Goal: Communication & Community: Answer question/provide support

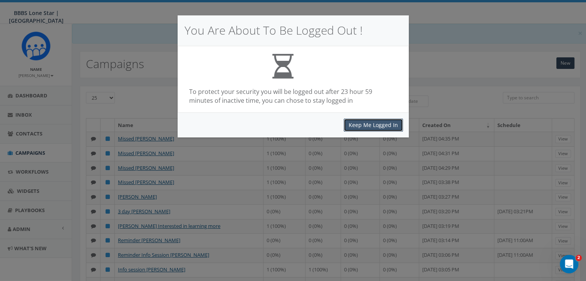
click at [357, 124] on button "Keep Me Logged In" at bounding box center [372, 125] width 59 height 13
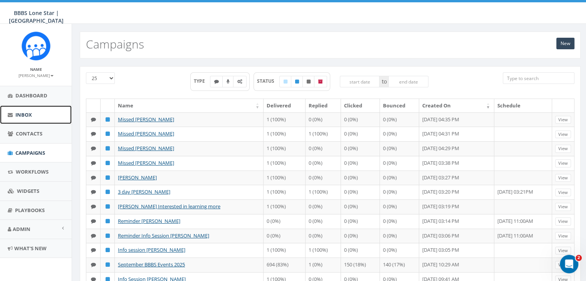
click at [28, 111] on span "Inbox" at bounding box center [23, 114] width 17 height 7
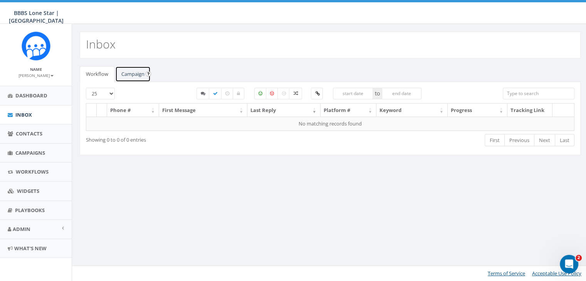
click at [139, 71] on link "Campaign" at bounding box center [132, 74] width 35 height 16
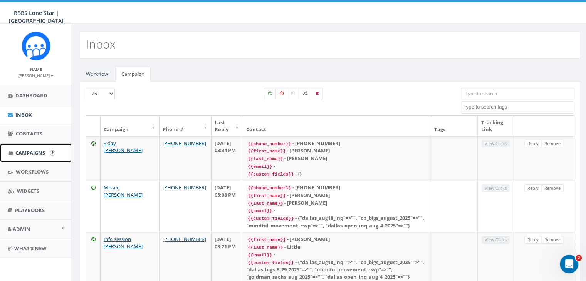
click at [29, 150] on span "Campaigns" at bounding box center [30, 152] width 30 height 7
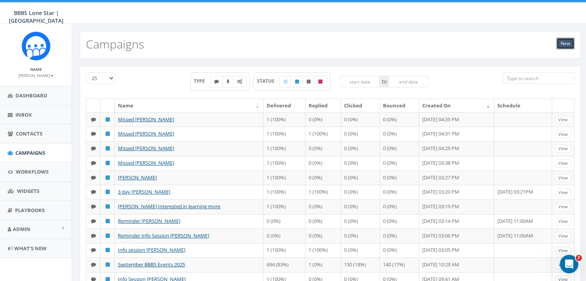
click at [565, 42] on link "New" at bounding box center [565, 44] width 18 height 12
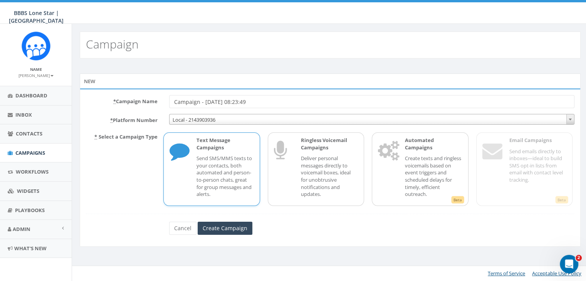
drag, startPoint x: 258, startPoint y: 102, endPoint x: 151, endPoint y: 99, distance: 106.7
click at [151, 99] on div "* Campaign Name Campaign - 09/02/2025, 08:23:49" at bounding box center [330, 101] width 500 height 13
type input "Info Session [PERSON_NAME]"
click at [196, 149] on p "Text Message Campaigns" at bounding box center [224, 144] width 57 height 14
click at [228, 229] on input "Create Campaign" at bounding box center [225, 228] width 55 height 13
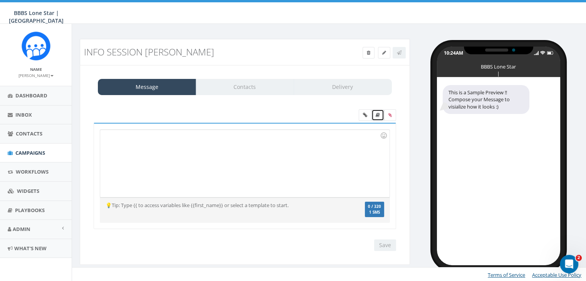
click at [377, 116] on icon at bounding box center [377, 115] width 4 height 5
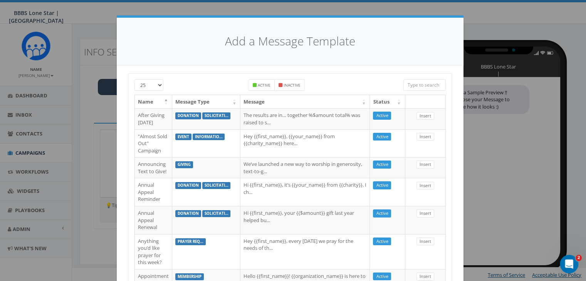
click at [413, 87] on input "search" at bounding box center [424, 85] width 42 height 12
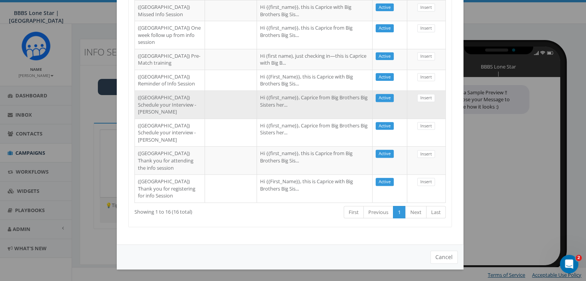
scroll to position [445, 0]
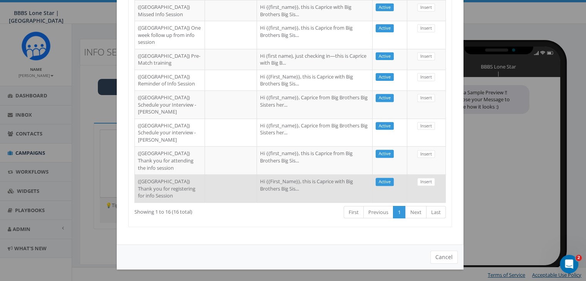
type input "Dallas"
click at [223, 178] on td at bounding box center [231, 188] width 52 height 28
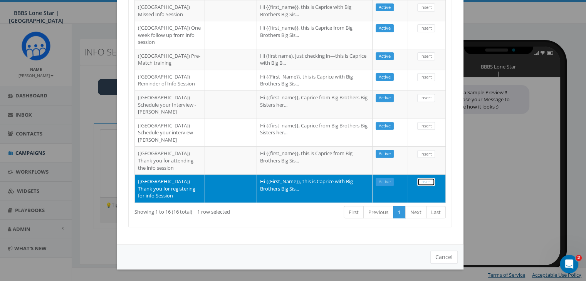
click at [425, 178] on link "Insert" at bounding box center [426, 182] width 18 height 8
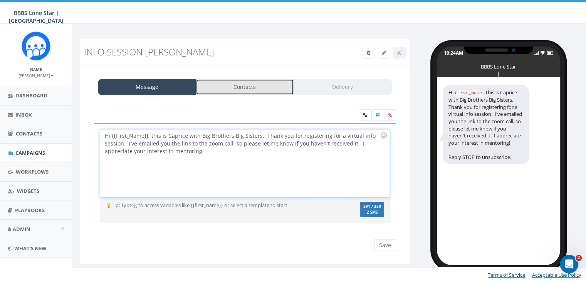
click at [270, 84] on link "Contacts" at bounding box center [245, 87] width 98 height 16
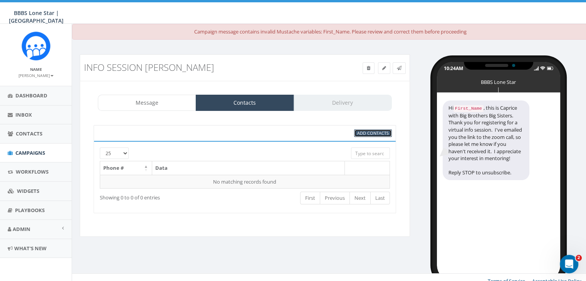
click at [363, 132] on span "Add Contacts" at bounding box center [373, 133] width 32 height 6
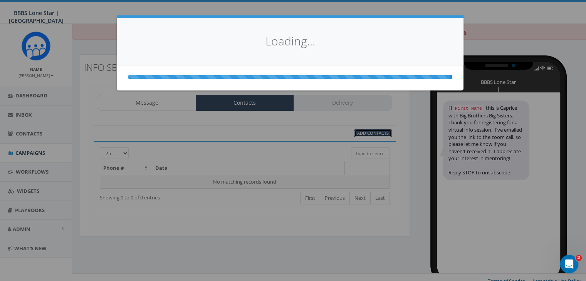
scroll to position [0, 0]
select select
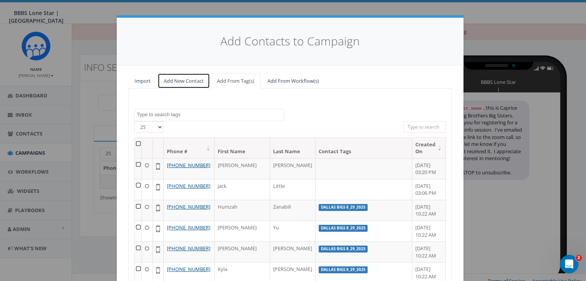
click at [179, 79] on link "Add New Contact" at bounding box center [183, 81] width 52 height 16
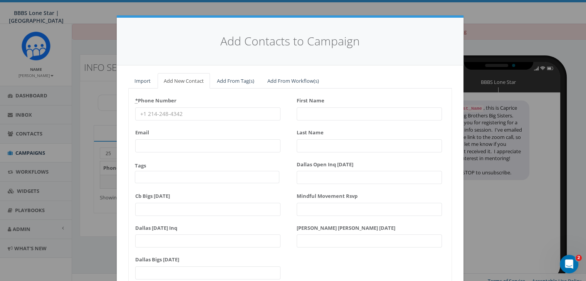
click at [162, 112] on input "* Phone Number" at bounding box center [207, 113] width 145 height 13
paste input "469-463-0287"
type input "469-463-0287"
click at [322, 113] on input "First Name" at bounding box center [368, 113] width 145 height 13
type input "Jemimah"
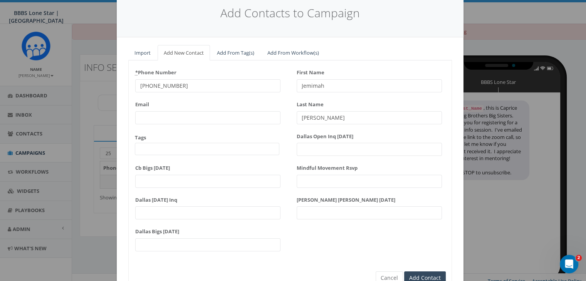
scroll to position [66, 0]
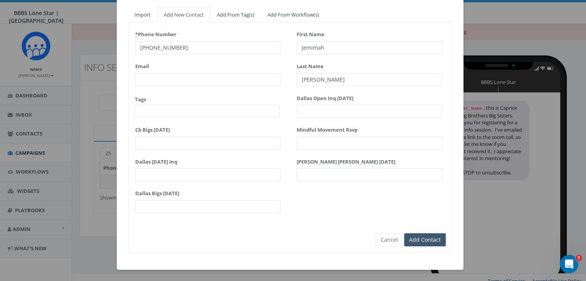
type input "[PERSON_NAME]"
click at [430, 237] on input "Add Contact" at bounding box center [425, 239] width 42 height 13
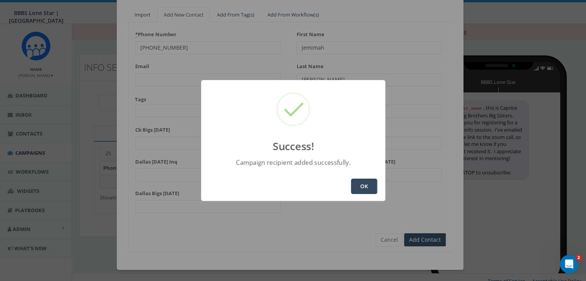
click at [367, 187] on button "OK" at bounding box center [364, 186] width 26 height 15
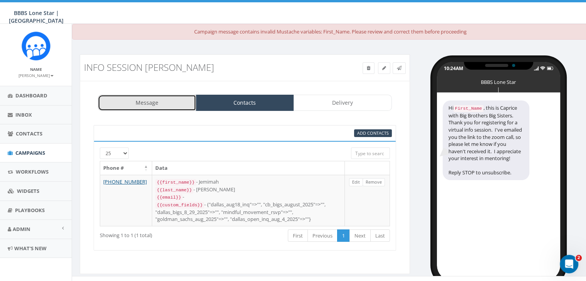
click at [163, 101] on link "Message" at bounding box center [147, 103] width 98 height 16
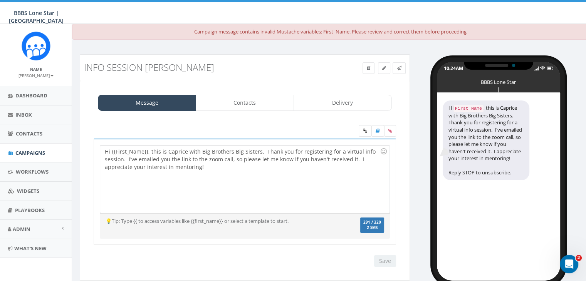
click at [147, 151] on div "Hi {{First_Name}}, this is Caprice with Big Brothers Big Sisters. Thank you for…" at bounding box center [244, 179] width 289 height 67
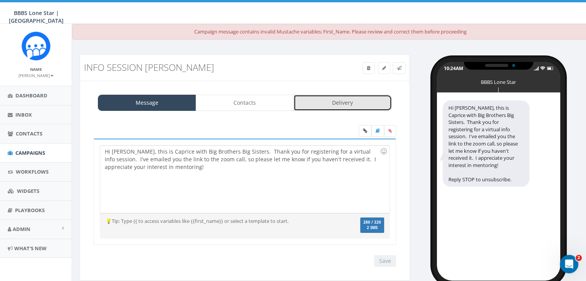
click at [365, 98] on link "Delivery" at bounding box center [342, 103] width 98 height 16
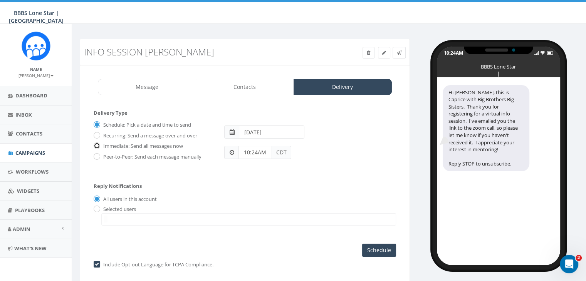
click at [97, 146] on input "Immediate: Send all messages now" at bounding box center [96, 146] width 5 height 5
radio input "true"
click at [97, 207] on input "radio" at bounding box center [96, 209] width 5 height 5
radio input "true"
click at [114, 220] on span at bounding box center [248, 219] width 295 height 12
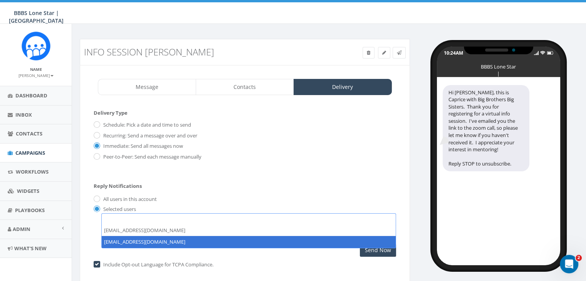
select select "1730"
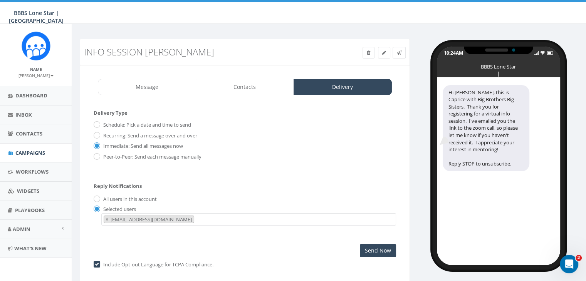
scroll to position [8, 0]
click at [373, 247] on input "Send Now" at bounding box center [378, 250] width 36 height 13
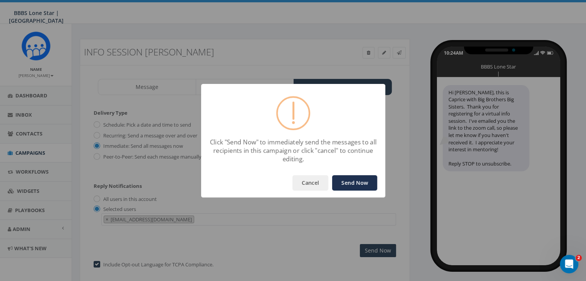
click at [360, 182] on button "Send Now" at bounding box center [354, 182] width 45 height 15
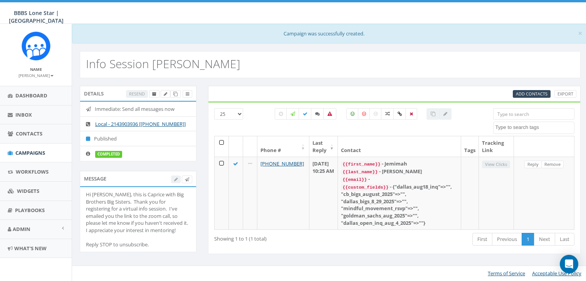
select select
click at [24, 151] on span "Campaigns" at bounding box center [30, 152] width 30 height 7
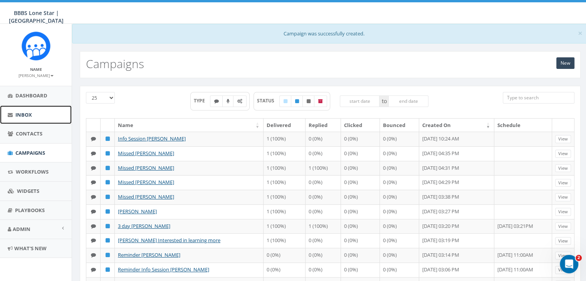
click at [25, 114] on span "Inbox" at bounding box center [23, 114] width 17 height 7
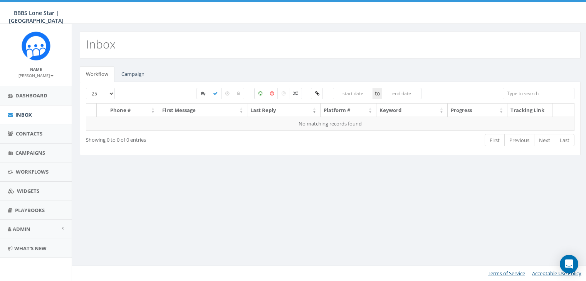
select select
click at [135, 71] on link "Campaign" at bounding box center [132, 74] width 35 height 16
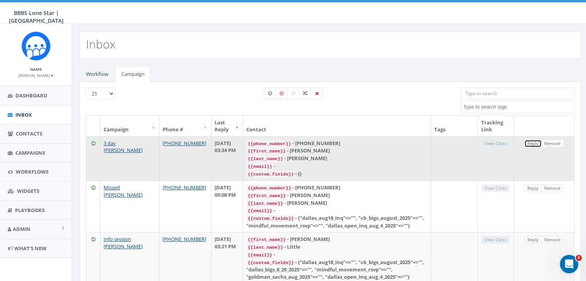
click at [534, 142] on link "Reply" at bounding box center [532, 144] width 17 height 8
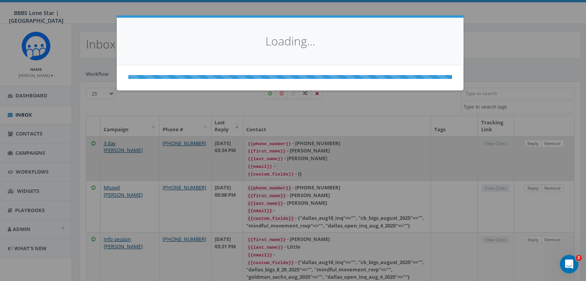
select select
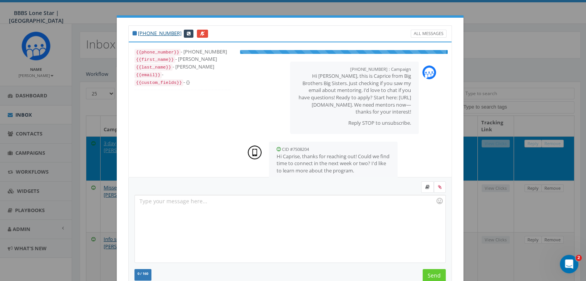
scroll to position [5, 0]
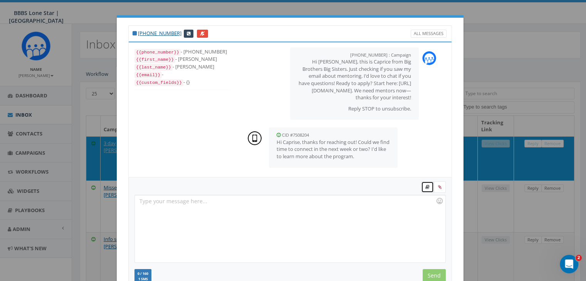
click at [425, 187] on icon at bounding box center [427, 187] width 4 height 5
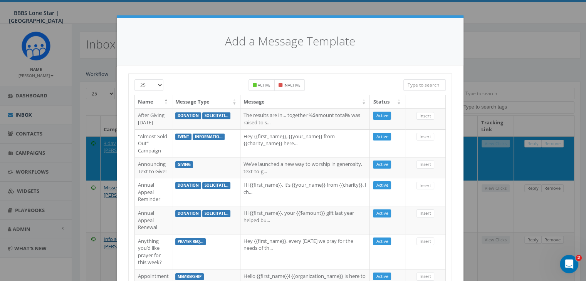
click at [423, 83] on input "search" at bounding box center [424, 85] width 42 height 12
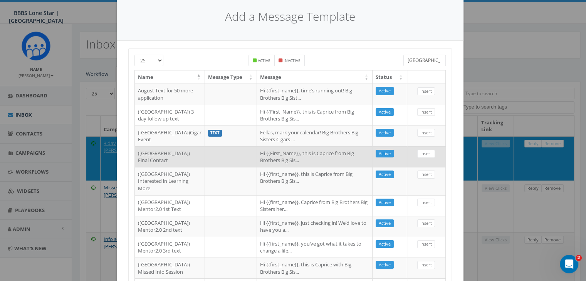
scroll to position [39, 0]
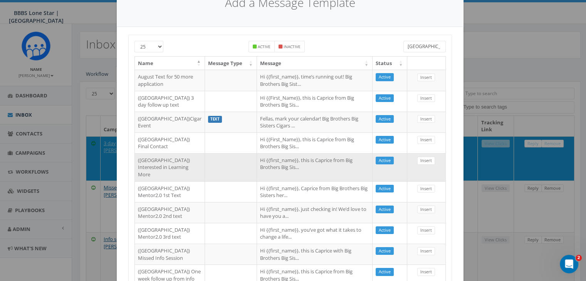
type input "Dallas"
click at [292, 181] on td "Hi {{first_name}}, this is Caprice from Big Brothers Big Sis..." at bounding box center [315, 167] width 116 height 28
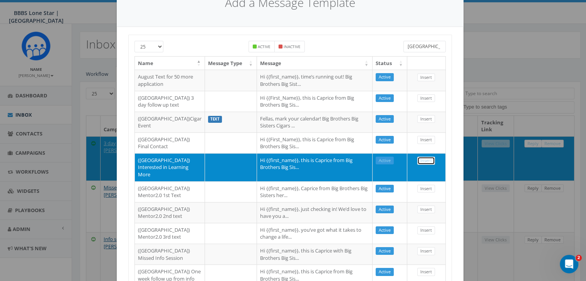
click at [417, 165] on link "Insert" at bounding box center [426, 161] width 18 height 8
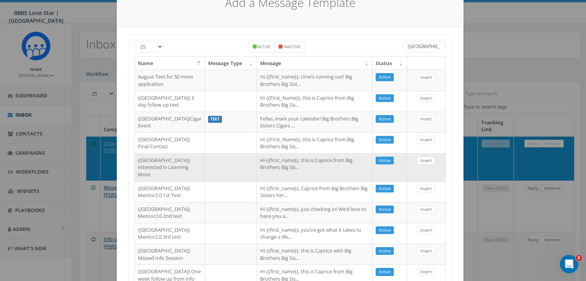
select select
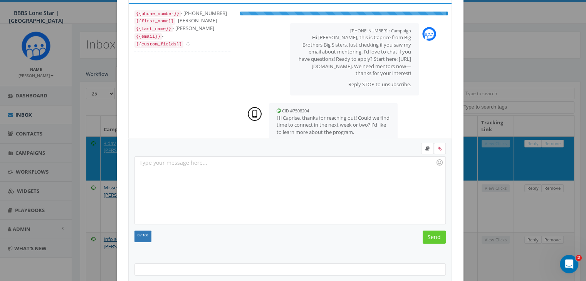
scroll to position [5, 0]
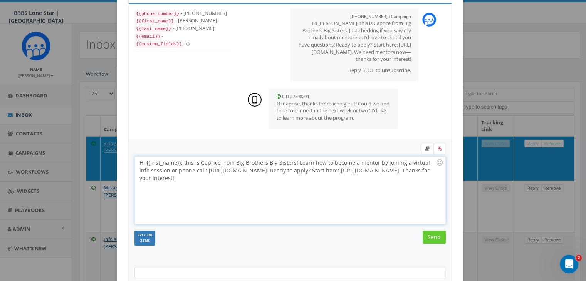
click at [176, 161] on div "Hi {{first_name}}, this is Caprice from Big Brothers Big Sisters! Learn how to …" at bounding box center [290, 190] width 310 height 67
drag, startPoint x: 263, startPoint y: 170, endPoint x: 266, endPoint y: 185, distance: 15.6
click at [265, 185] on div "Hi James, this is Caprice from Big Brothers Big Sisters! Learn how to become a …" at bounding box center [290, 190] width 310 height 67
click at [272, 161] on div "Hi James, this is Caprice from Big Brothers Big Sisters! Learn how to become a …" at bounding box center [290, 190] width 310 height 67
click at [161, 170] on div "Hi James, this is Caprice from Big Brothers Big Sisters! The best way to learn …" at bounding box center [290, 190] width 310 height 67
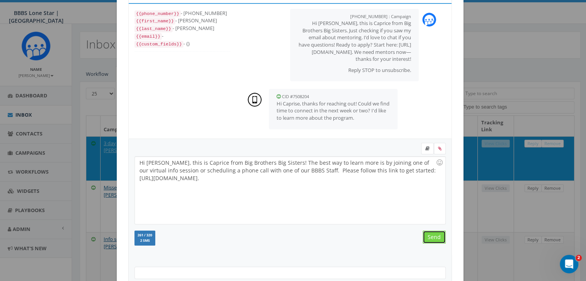
click at [427, 236] on input "Send" at bounding box center [433, 237] width 23 height 13
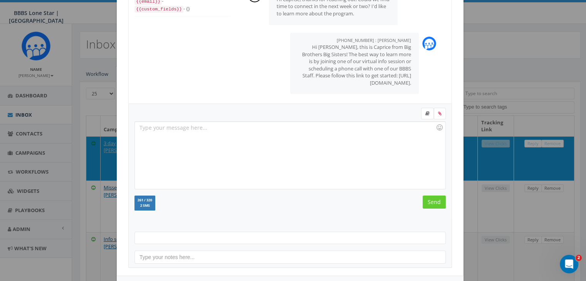
scroll to position [103, 0]
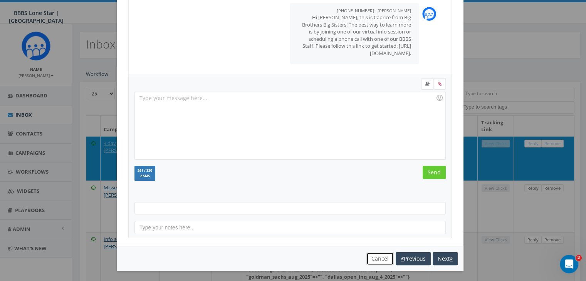
click at [373, 260] on button "Cancel" at bounding box center [379, 258] width 27 height 13
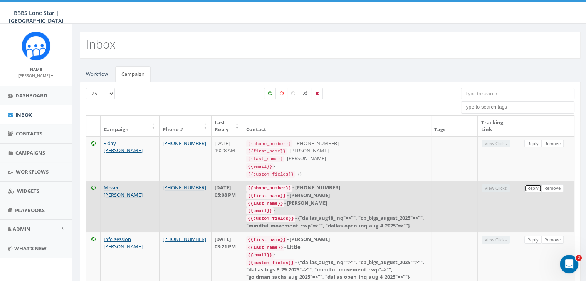
click at [536, 187] on link "Reply" at bounding box center [532, 188] width 17 height 8
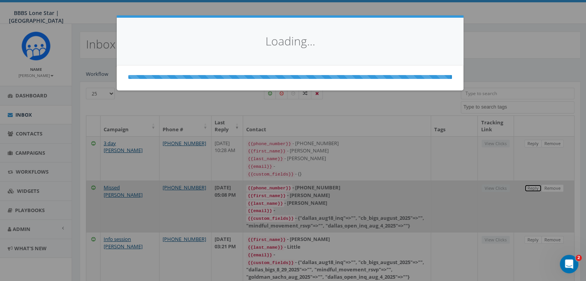
scroll to position [0, 0]
select select
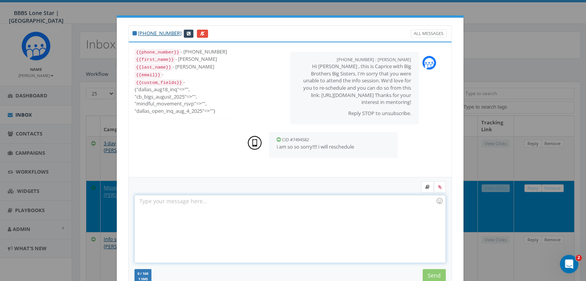
click at [317, 206] on div at bounding box center [290, 228] width 310 height 67
click at [427, 271] on input "Send" at bounding box center [433, 275] width 23 height 13
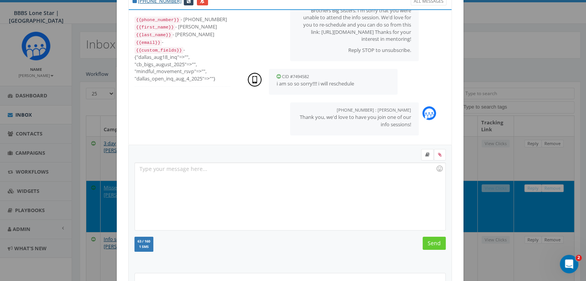
scroll to position [103, 0]
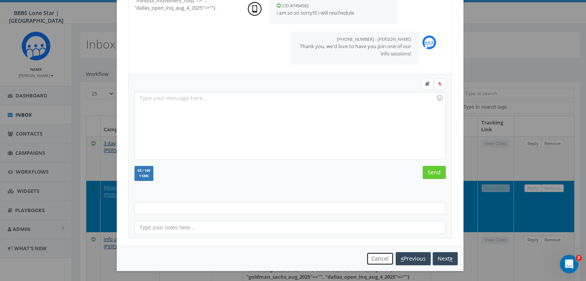
click at [372, 259] on button "Cancel" at bounding box center [379, 258] width 27 height 13
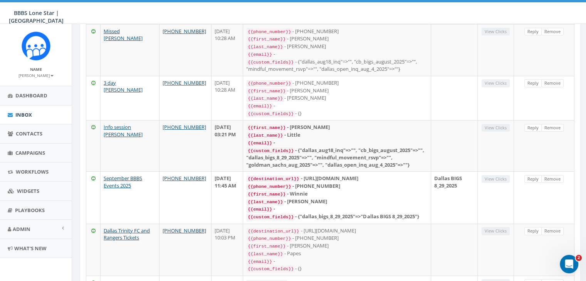
scroll to position [116, 0]
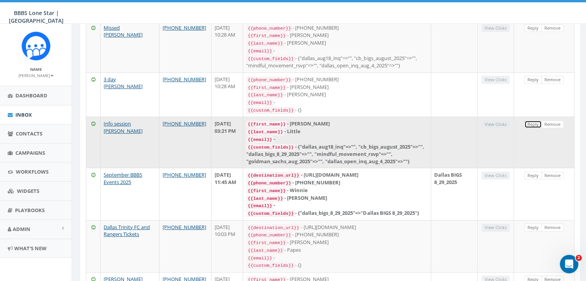
click at [530, 121] on link "Reply" at bounding box center [532, 125] width 17 height 8
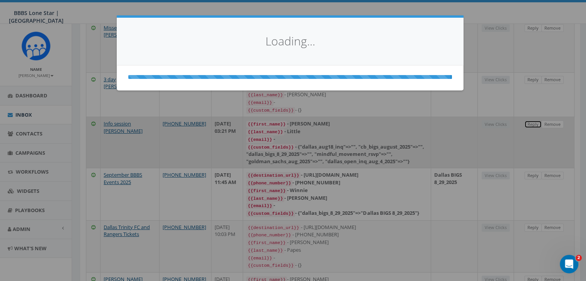
scroll to position [0, 0]
select select
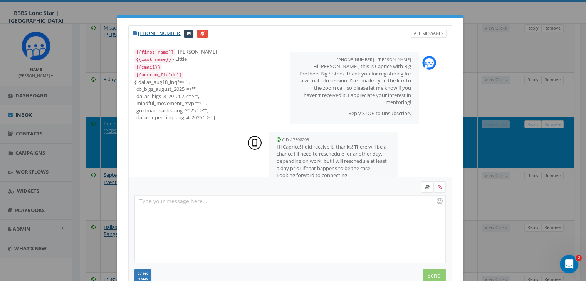
scroll to position [26, 0]
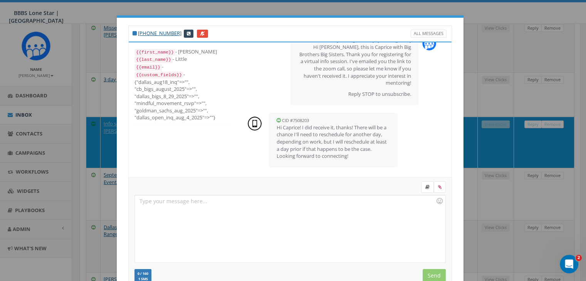
click at [364, 205] on div at bounding box center [290, 228] width 310 height 67
click at [430, 275] on input "Send" at bounding box center [433, 275] width 23 height 13
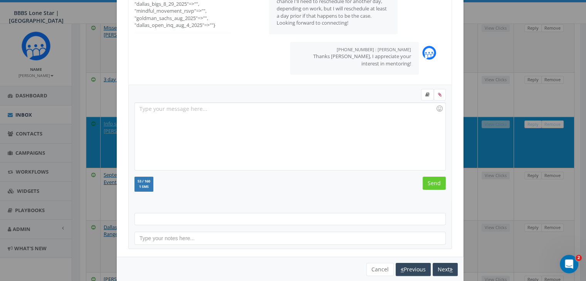
scroll to position [103, 0]
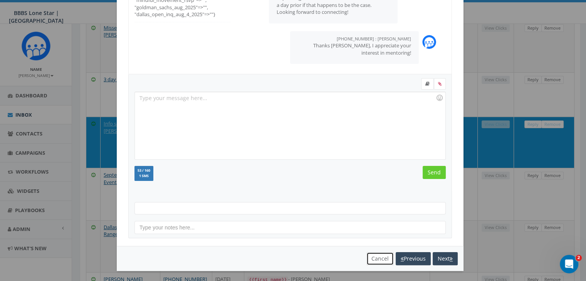
click at [376, 256] on button "Cancel" at bounding box center [379, 258] width 27 height 13
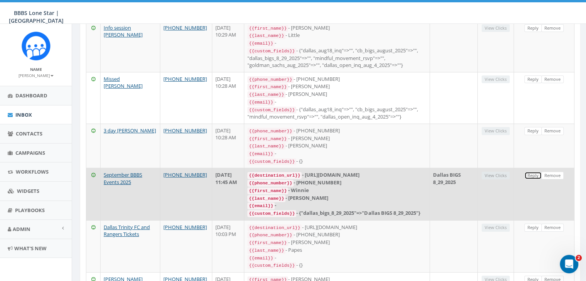
click at [534, 172] on link "Reply" at bounding box center [532, 176] width 17 height 8
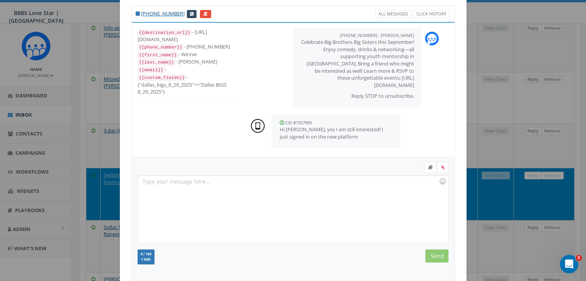
scroll to position [39, 0]
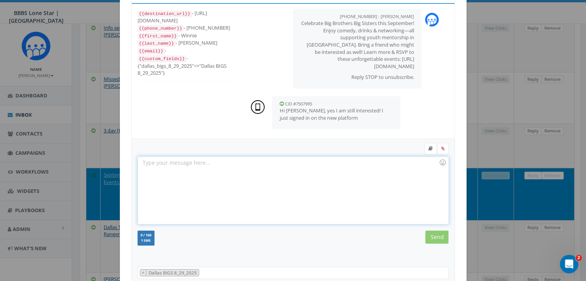
click at [183, 161] on div at bounding box center [293, 190] width 310 height 67
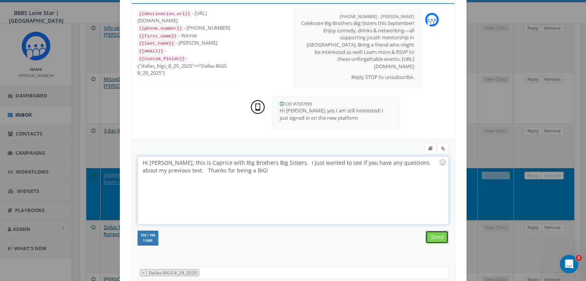
click at [430, 234] on input "Send" at bounding box center [436, 237] width 23 height 13
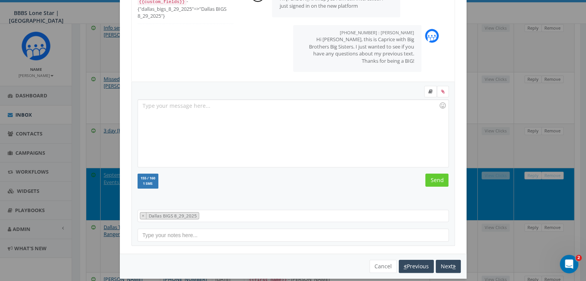
scroll to position [103, 0]
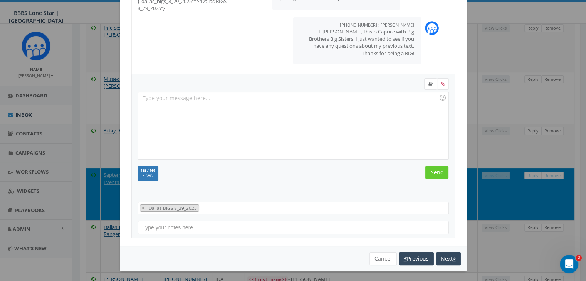
click at [377, 250] on div "You cannot attach more than one file! Please remove the old file and continue t…" at bounding box center [293, 258] width 347 height 25
click at [378, 254] on button "Cancel" at bounding box center [382, 258] width 27 height 13
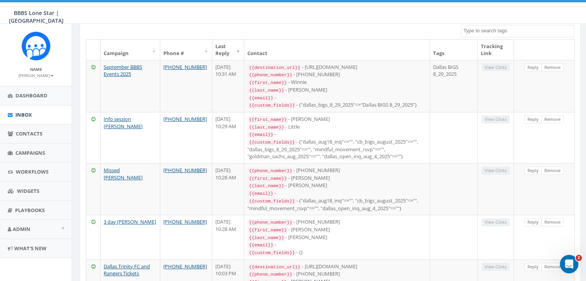
scroll to position [0, 0]
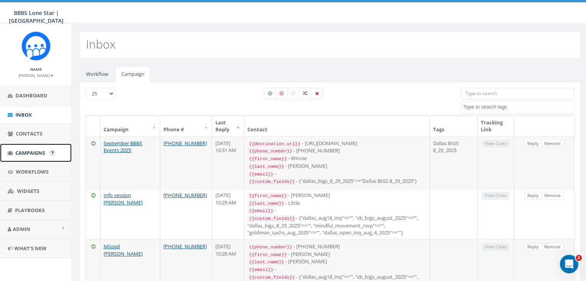
click at [29, 152] on span "Campaigns" at bounding box center [30, 152] width 30 height 7
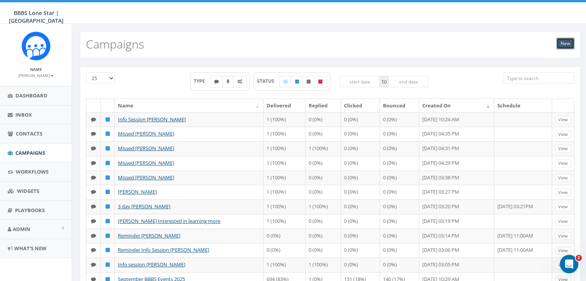
click at [560, 42] on link "New" at bounding box center [565, 44] width 18 height 12
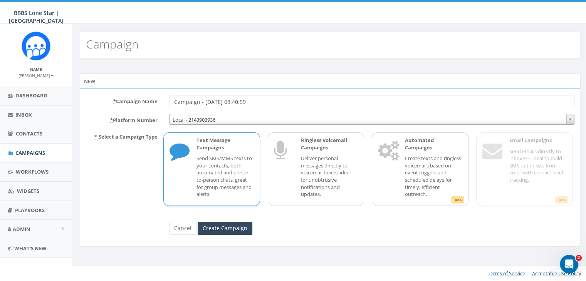
drag, startPoint x: 271, startPoint y: 102, endPoint x: 159, endPoint y: 98, distance: 112.5
click at [158, 99] on div "* Campaign Name Campaign - 09/02/2025, 08:40:59" at bounding box center [330, 101] width 500 height 13
type input "Info Session Ana Lopez"
click at [218, 169] on p "Send SMS/MMS texts to your contacts, both automated and person-to-person chats,…" at bounding box center [224, 176] width 57 height 43
click at [229, 226] on input "Create Campaign" at bounding box center [225, 228] width 55 height 13
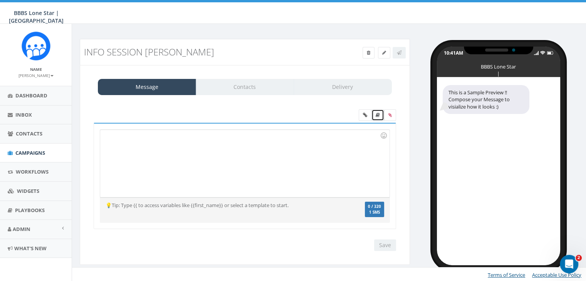
click at [376, 115] on icon at bounding box center [377, 115] width 4 height 5
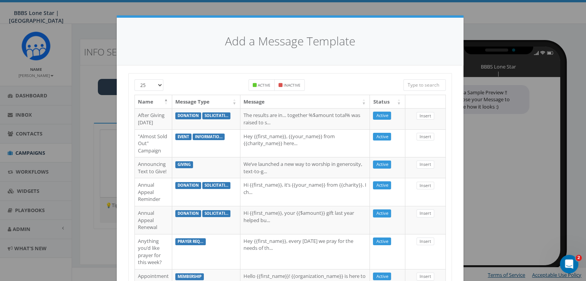
click at [426, 85] on input "search" at bounding box center [424, 85] width 42 height 12
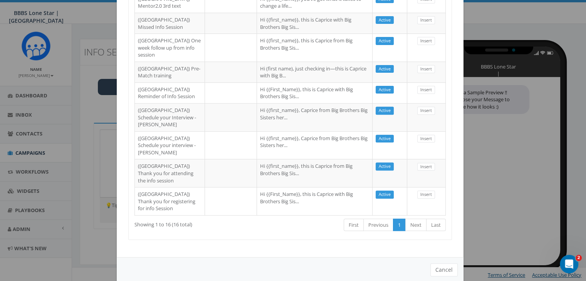
scroll to position [445, 0]
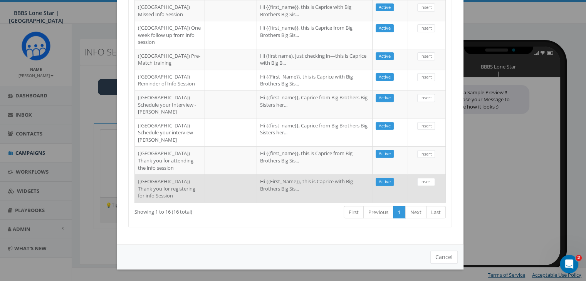
type input "Dallas"
click at [205, 185] on td at bounding box center [231, 188] width 52 height 28
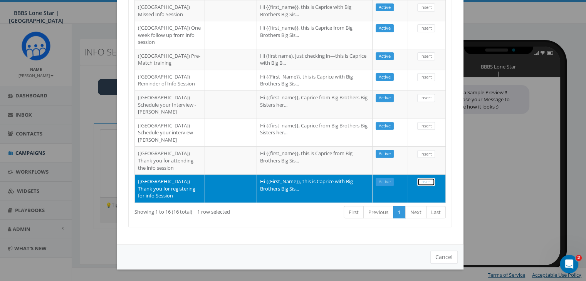
click at [427, 178] on link "Insert" at bounding box center [426, 182] width 18 height 8
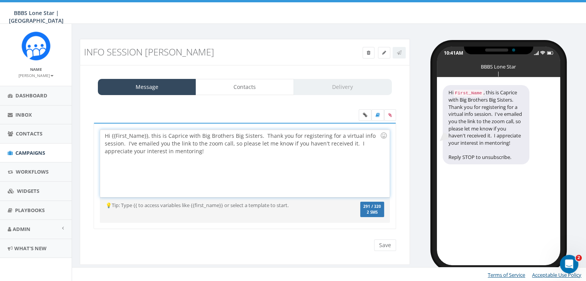
click at [147, 136] on div "Hi {{First_Name}}, this is Caprice with Big Brothers Big Sisters. Thank you for…" at bounding box center [244, 163] width 289 height 67
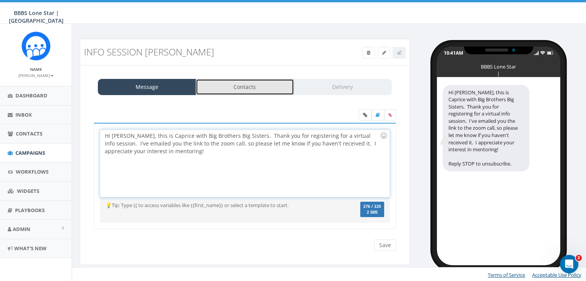
click at [277, 85] on link "Contacts" at bounding box center [245, 87] width 98 height 16
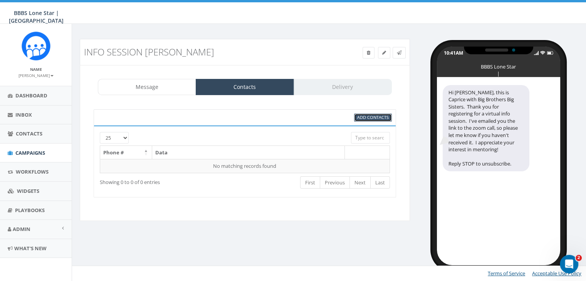
click at [377, 117] on span "Add Contacts" at bounding box center [373, 117] width 32 height 6
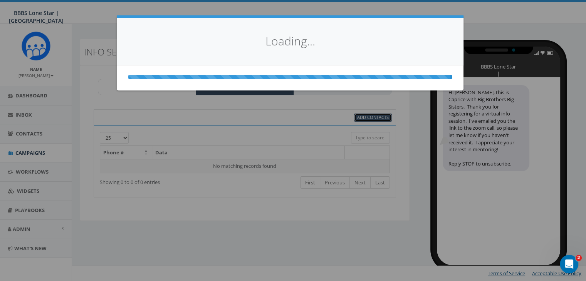
scroll to position [0, 0]
select select
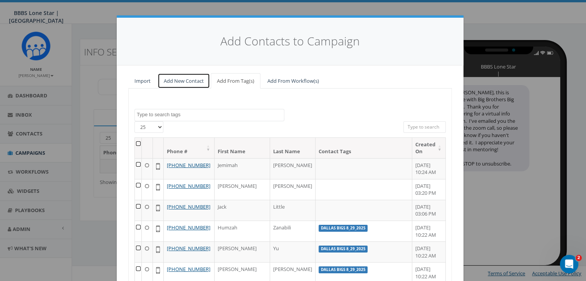
click at [183, 77] on link "Add New Contact" at bounding box center [183, 81] width 52 height 16
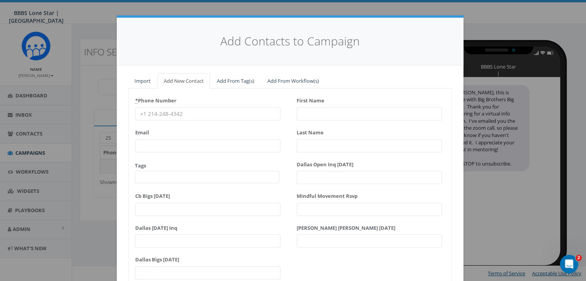
click at [151, 113] on input "* Phone Number" at bounding box center [207, 113] width 145 height 13
paste input "619-252-5374"
type input "619-252-5374"
click at [303, 113] on input "First Name" at bounding box center [368, 113] width 145 height 13
type input "[PERSON_NAME]"
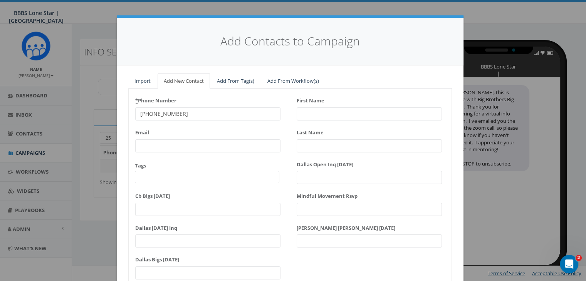
click at [302, 115] on input "First Name" at bounding box center [368, 113] width 145 height 13
type input "[PERSON_NAME]"
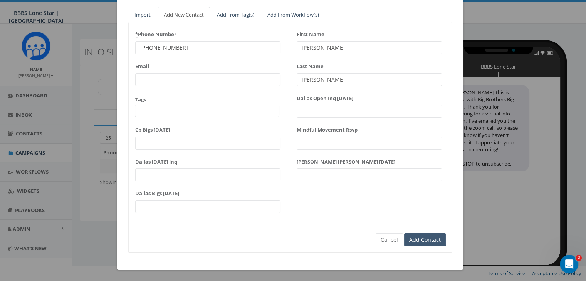
type input "[PERSON_NAME]"
click at [424, 241] on input "Add Contact" at bounding box center [425, 239] width 42 height 13
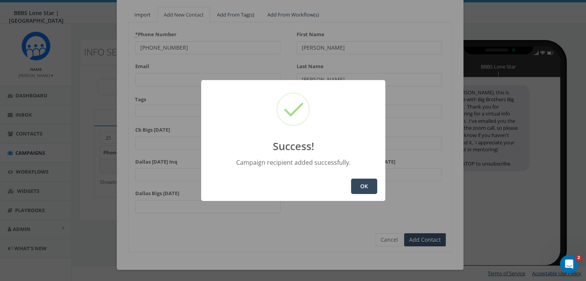
click at [362, 189] on button "OK" at bounding box center [364, 186] width 26 height 15
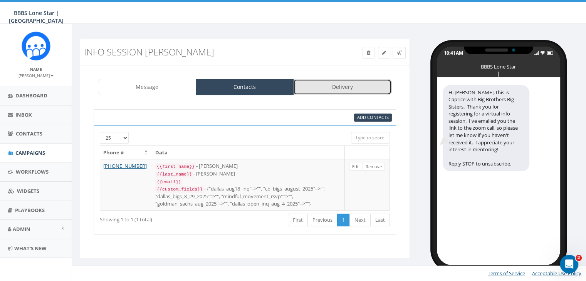
click at [357, 87] on link "Delivery" at bounding box center [342, 87] width 98 height 16
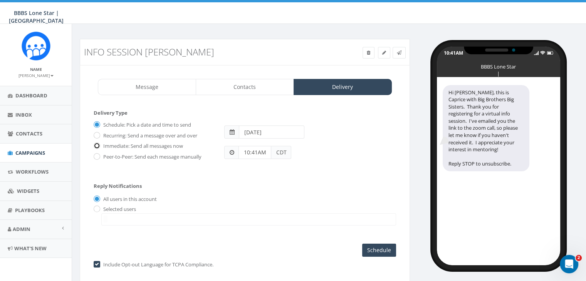
click at [97, 144] on input "Immediate: Send all messages now" at bounding box center [96, 146] width 5 height 5
radio input "true"
click at [98, 207] on input "radio" at bounding box center [96, 209] width 5 height 5
radio input "true"
click at [111, 216] on span at bounding box center [248, 219] width 295 height 12
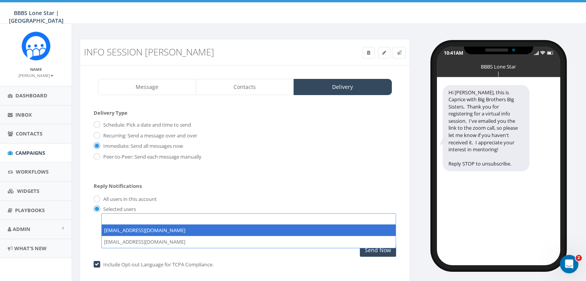
select select "1730"
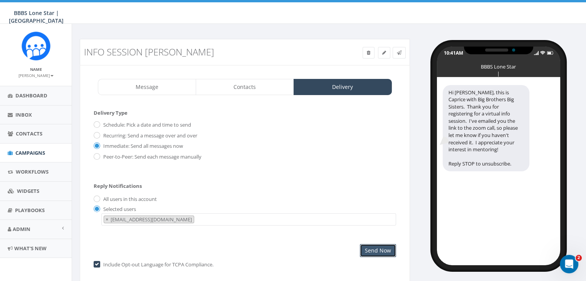
click at [380, 250] on input "Send Now" at bounding box center [378, 250] width 36 height 13
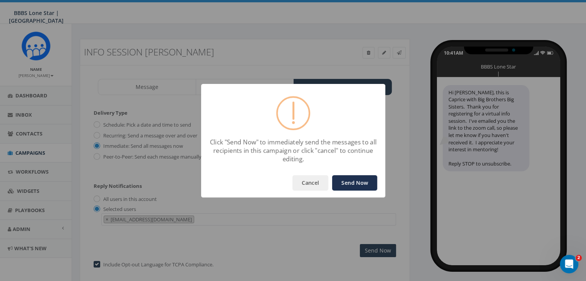
click at [367, 182] on button "Send Now" at bounding box center [354, 182] width 45 height 15
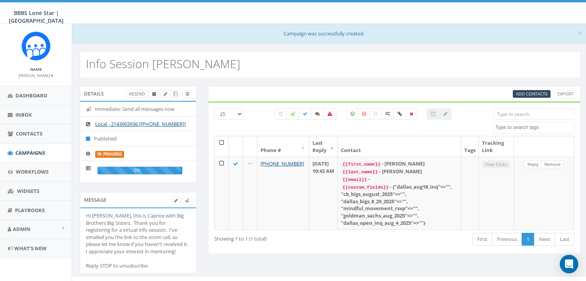
select select
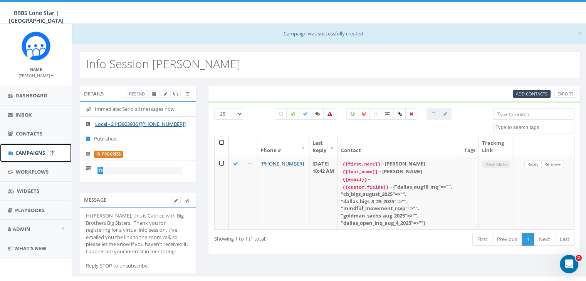
click at [26, 151] on span "Campaigns" at bounding box center [30, 152] width 30 height 7
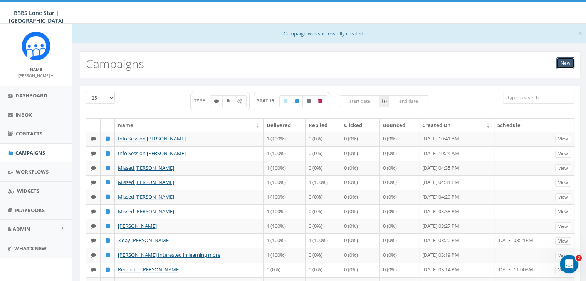
click at [559, 62] on link "New" at bounding box center [565, 63] width 18 height 12
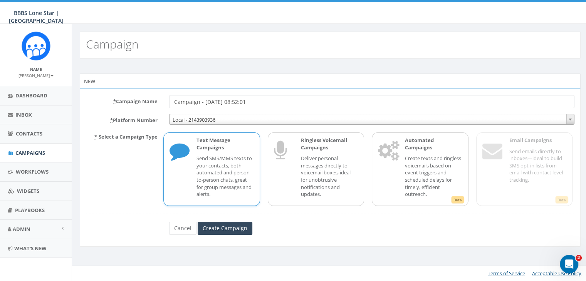
drag, startPoint x: 259, startPoint y: 102, endPoint x: 152, endPoint y: 103, distance: 107.0
click at [152, 103] on div "* Campaign Name Campaign - [DATE] 08:52:01" at bounding box center [330, 101] width 500 height 13
type input "[PERSON_NAME]"
click at [228, 144] on p "Text Message Campaigns" at bounding box center [224, 144] width 57 height 14
click at [224, 226] on input "Create Campaign" at bounding box center [225, 228] width 55 height 13
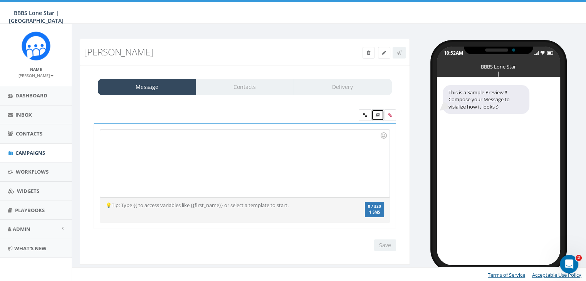
click at [376, 113] on icon at bounding box center [377, 115] width 4 height 5
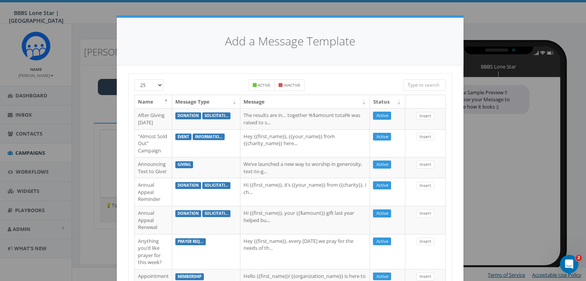
click at [414, 84] on input "search" at bounding box center [424, 85] width 42 height 12
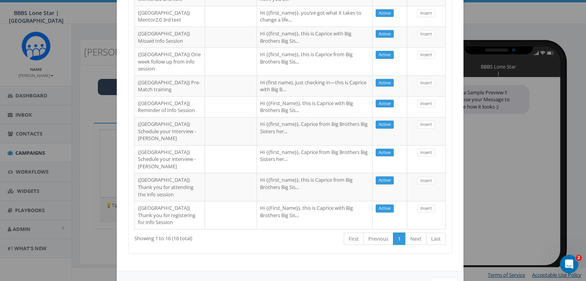
scroll to position [270, 0]
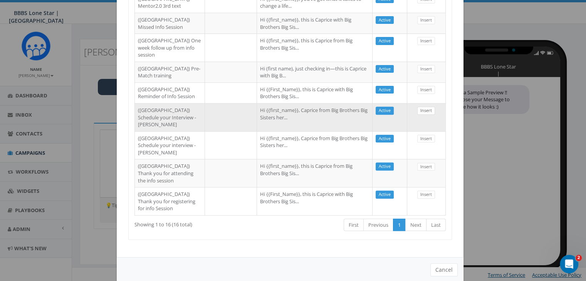
type input "[GEOGRAPHIC_DATA]"
click at [424, 115] on link "Insert" at bounding box center [426, 111] width 18 height 8
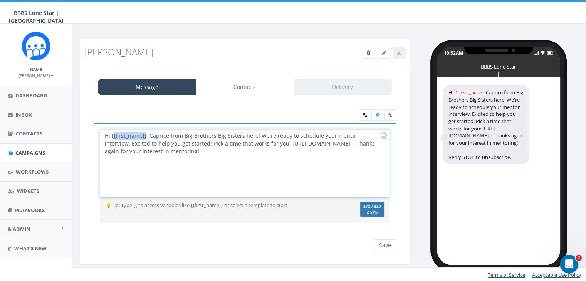
drag, startPoint x: 145, startPoint y: 135, endPoint x: 113, endPoint y: 136, distance: 32.0
click at [113, 136] on div "Hi {{first_name}}, Caprice from Big Brothers Big Sisters here! We're ready to s…" at bounding box center [244, 163] width 289 height 67
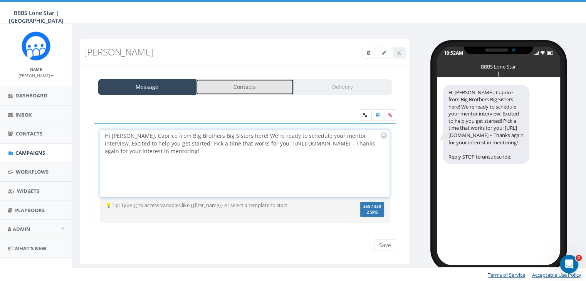
click at [222, 88] on link "Contacts" at bounding box center [245, 87] width 98 height 16
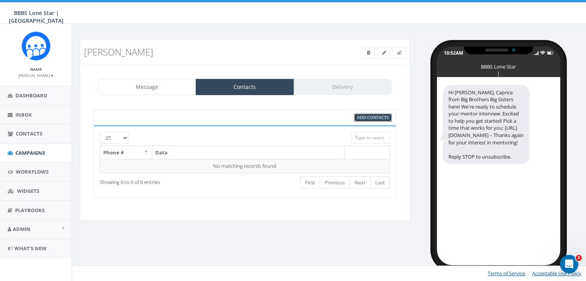
click at [384, 114] on span "Add Contacts" at bounding box center [373, 117] width 32 height 6
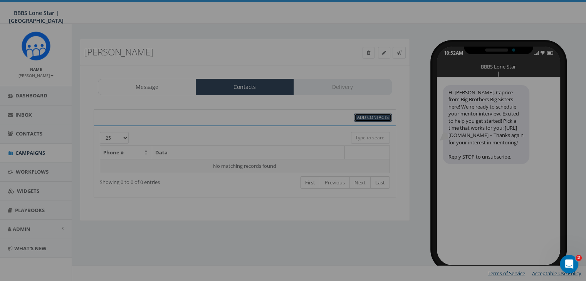
select select
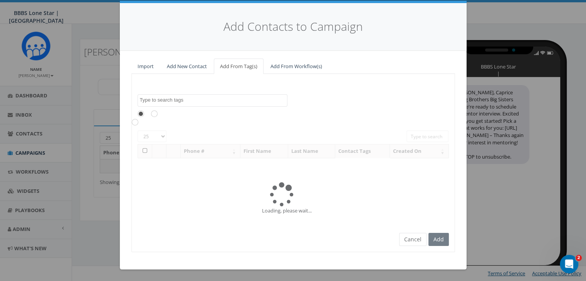
scroll to position [0, 0]
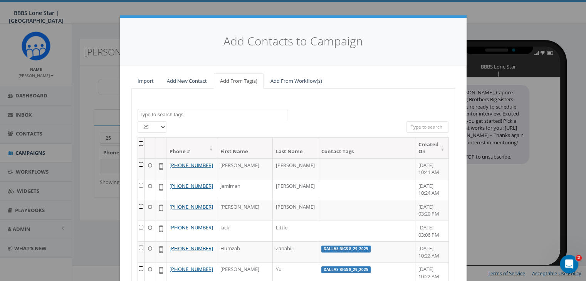
click at [410, 126] on input "search" at bounding box center [427, 127] width 42 height 12
paste input "[PHONE_NUMBER]"
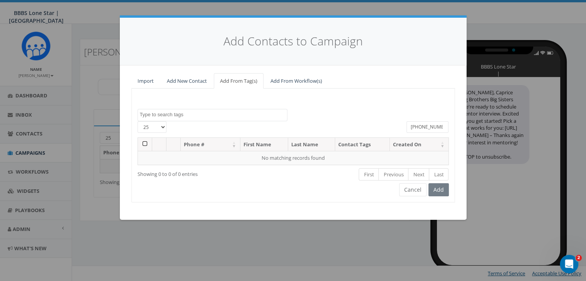
type input "[PHONE_NUMBER]"
click at [194, 80] on link "Add New Contact" at bounding box center [187, 81] width 52 height 16
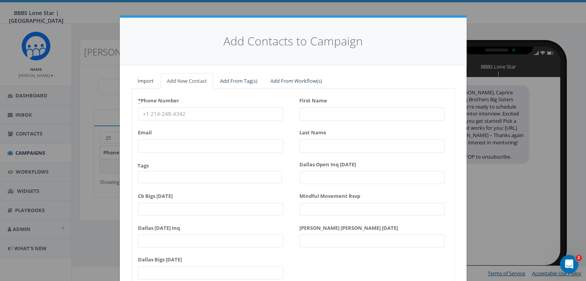
click at [146, 112] on input "* Phone Number" at bounding box center [210, 113] width 145 height 13
paste input "[PHONE_NUMBER]"
type input "[PHONE_NUMBER]"
click at [310, 110] on input "First Name" at bounding box center [371, 113] width 145 height 13
type input "Joannell"
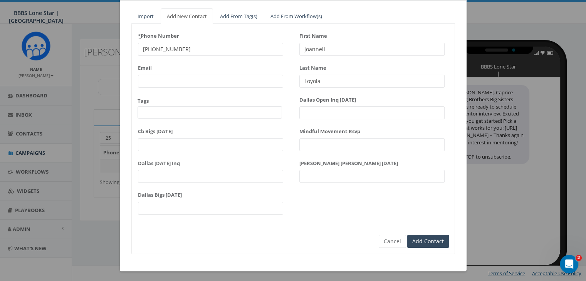
scroll to position [66, 0]
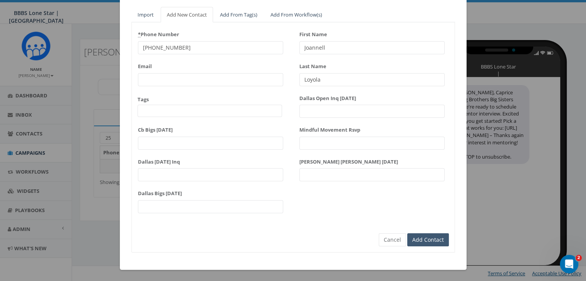
type input "Loyola"
click at [415, 239] on input "Add Contact" at bounding box center [428, 239] width 42 height 13
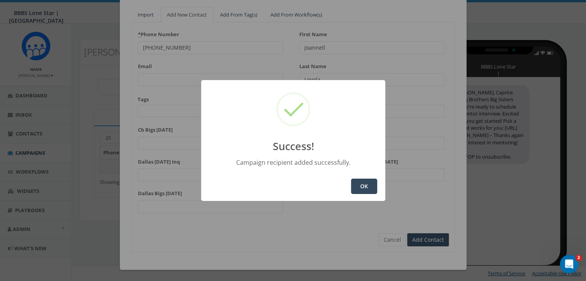
click at [368, 189] on button "OK" at bounding box center [364, 186] width 26 height 15
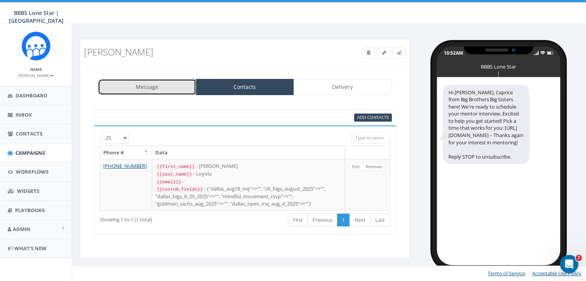
click at [155, 81] on link "Message" at bounding box center [147, 87] width 98 height 16
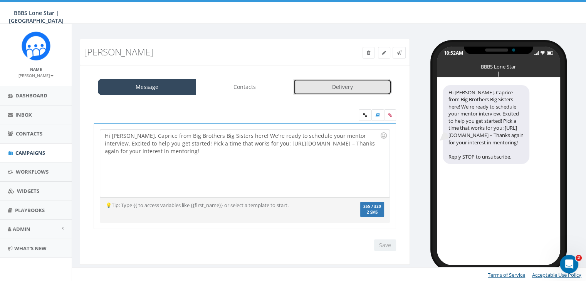
click at [337, 87] on link "Delivery" at bounding box center [342, 87] width 98 height 16
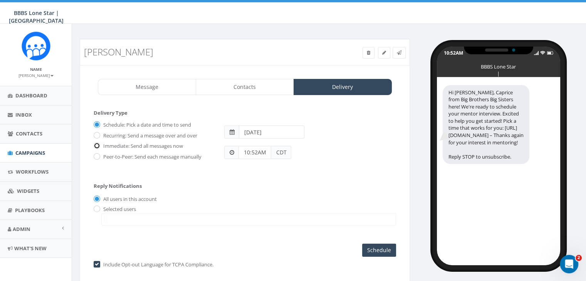
click at [97, 144] on input "Immediate: Send all messages now" at bounding box center [96, 146] width 5 height 5
radio input "true"
click at [97, 207] on input "radio" at bounding box center [96, 209] width 5 height 5
radio input "true"
click at [168, 215] on span at bounding box center [248, 219] width 295 height 12
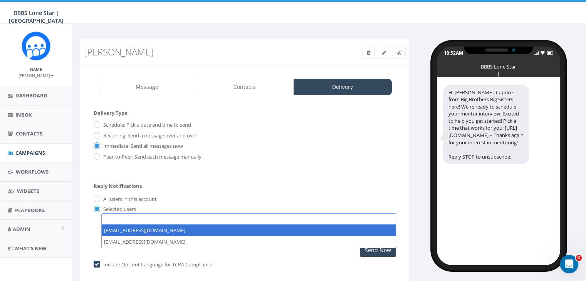
select select "1730"
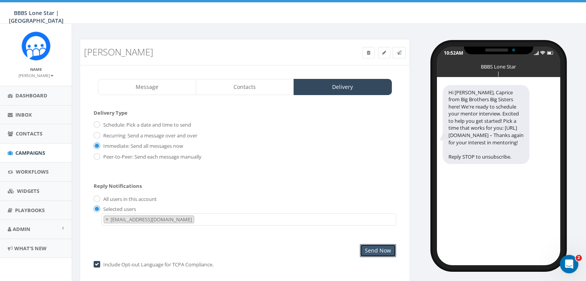
click at [380, 246] on input "Send Now" at bounding box center [378, 250] width 36 height 13
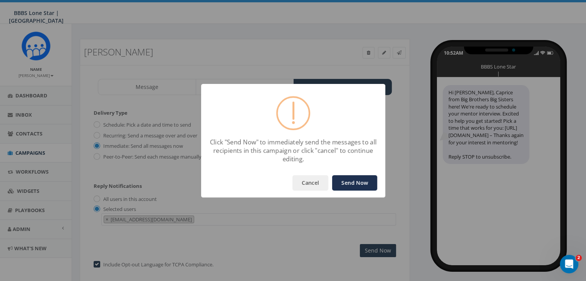
click at [362, 176] on button "Send Now" at bounding box center [354, 182] width 45 height 15
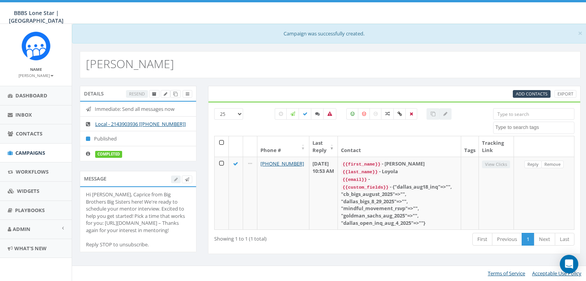
select select
click at [33, 147] on link "Campaigns" at bounding box center [36, 153] width 72 height 19
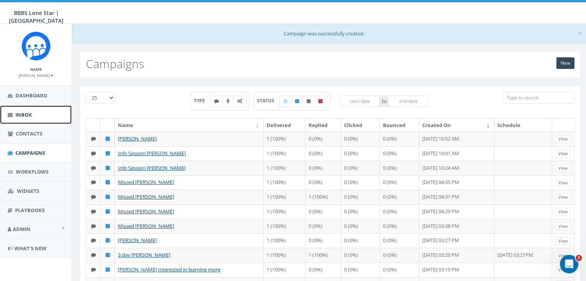
click at [19, 112] on span "Inbox" at bounding box center [23, 114] width 17 height 7
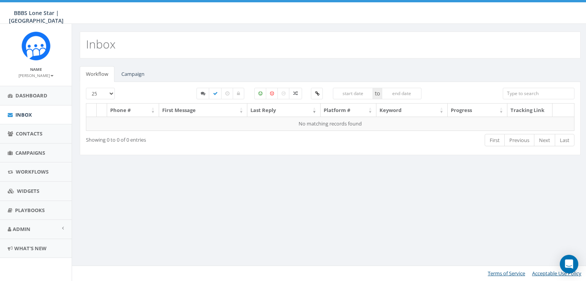
select select
click at [133, 74] on link "Campaign" at bounding box center [132, 74] width 35 height 16
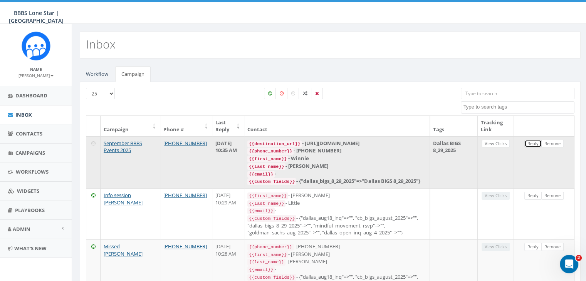
click at [534, 142] on link "Reply" at bounding box center [532, 144] width 17 height 8
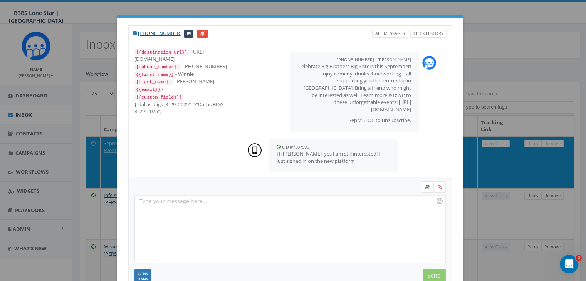
scroll to position [148, 0]
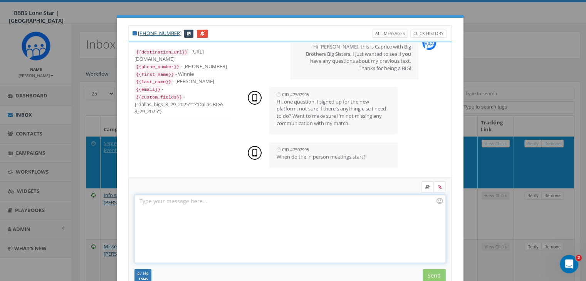
click at [189, 201] on div at bounding box center [290, 228] width 310 height 67
drag, startPoint x: 198, startPoint y: 79, endPoint x: 174, endPoint y: 80, distance: 24.3
click at [170, 80] on div "{{last_name}} - Labissiere" at bounding box center [182, 82] width 96 height 8
copy div "Labissiere"
click at [182, 199] on div "Hi Winnie," at bounding box center [290, 228] width 310 height 67
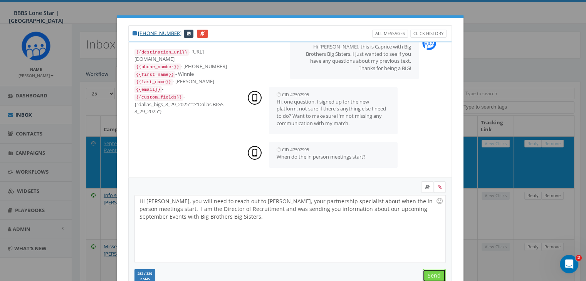
click at [430, 271] on input "Send" at bounding box center [433, 275] width 23 height 13
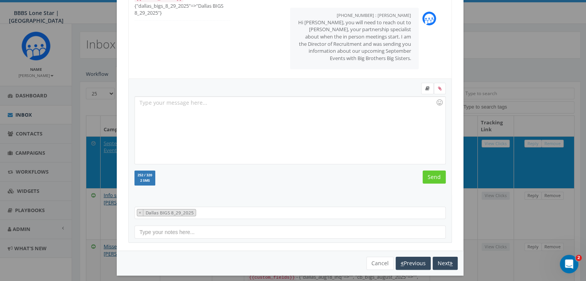
scroll to position [103, 0]
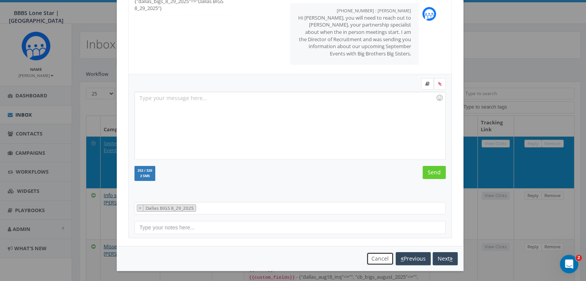
click at [380, 258] on button "Cancel" at bounding box center [379, 258] width 27 height 13
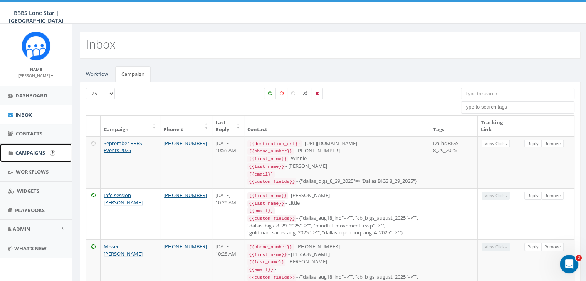
click at [26, 153] on span "Campaigns" at bounding box center [30, 152] width 30 height 7
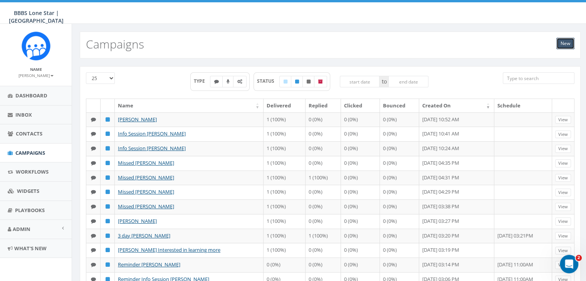
click at [562, 40] on link "New" at bounding box center [565, 44] width 18 height 12
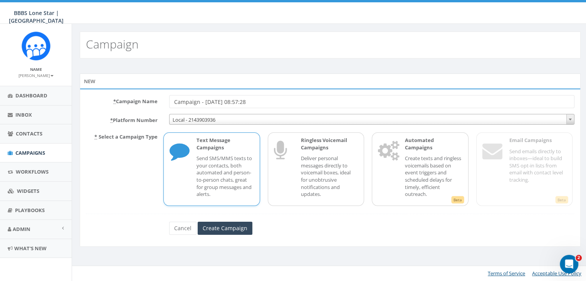
drag, startPoint x: 266, startPoint y: 101, endPoint x: 160, endPoint y: 103, distance: 106.3
click at [160, 103] on div "* Campaign Name Campaign - [DATE] 08:57:28" at bounding box center [330, 101] width 500 height 13
type input "2nd Text Sept Events"
click at [234, 158] on p "Send SMS/MMS texts to your contacts, both automated and person-to-person chats,…" at bounding box center [224, 176] width 57 height 43
click at [217, 227] on input "Create Campaign" at bounding box center [225, 228] width 55 height 13
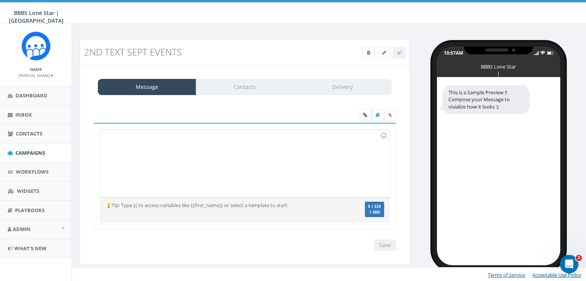
click at [107, 137] on div at bounding box center [244, 163] width 289 height 67
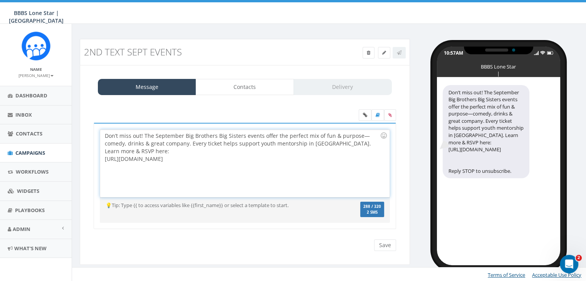
drag, startPoint x: 234, startPoint y: 159, endPoint x: 103, endPoint y: 156, distance: 130.6
click at [103, 156] on div "Don’t miss out! The September Big Brothers Big Sisters events offer the perfect…" at bounding box center [244, 163] width 289 height 67
click at [365, 114] on icon at bounding box center [365, 115] width 4 height 5
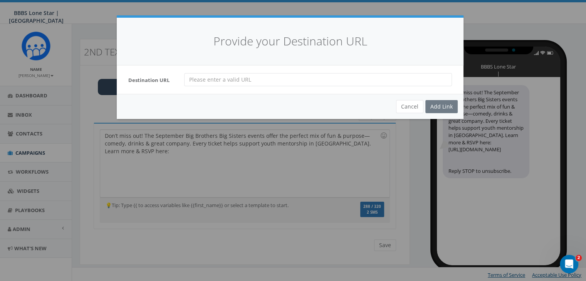
click at [194, 79] on input "url" at bounding box center [318, 79] width 268 height 13
paste input "https://bbbstx.org/news/dallascommunityevents/"
click at [189, 80] on input "https://bbbstx.org/news/dallascommunityevents/" at bounding box center [318, 79] width 268 height 13
type input "https://bbbstx.org/news/dallascommunityevents/"
click at [440, 104] on div "Add Link" at bounding box center [441, 106] width 32 height 13
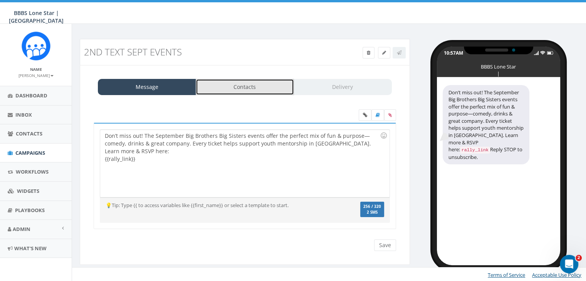
click at [244, 84] on link "Contacts" at bounding box center [245, 87] width 98 height 16
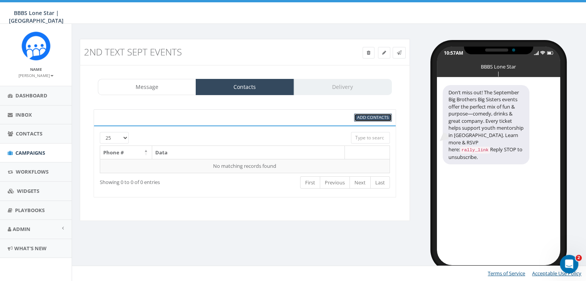
click at [372, 114] on span "Add Contacts" at bounding box center [373, 117] width 32 height 6
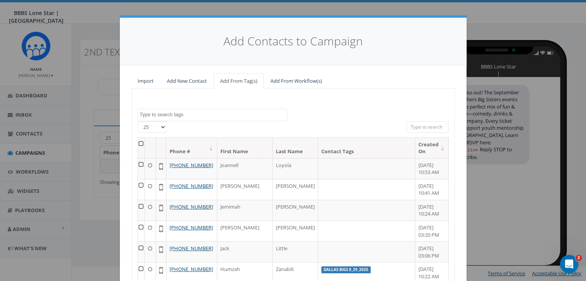
click at [200, 113] on textarea "Search" at bounding box center [213, 114] width 147 height 7
select select "Dallas BIGS 8_29_2025"
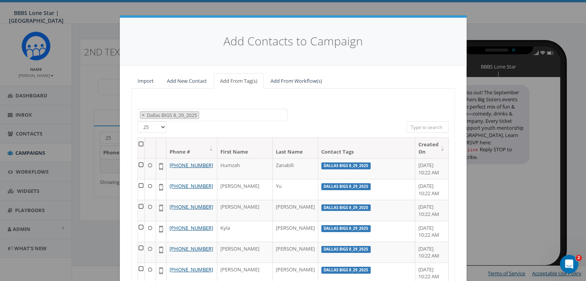
click at [140, 142] on th at bounding box center [141, 148] width 7 height 20
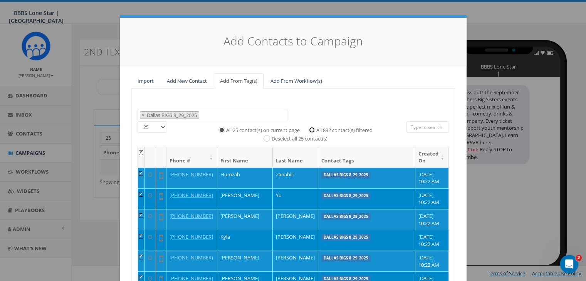
click at [311, 127] on input "All 832 contact(s) filtered" at bounding box center [313, 129] width 5 height 5
radio input "true"
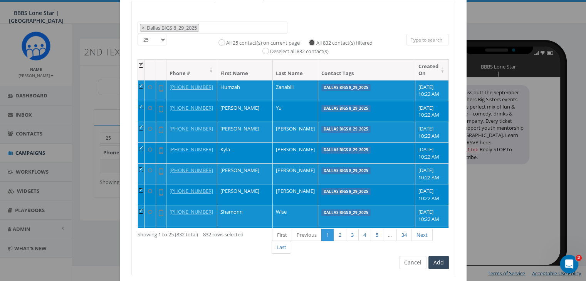
scroll to position [109, 0]
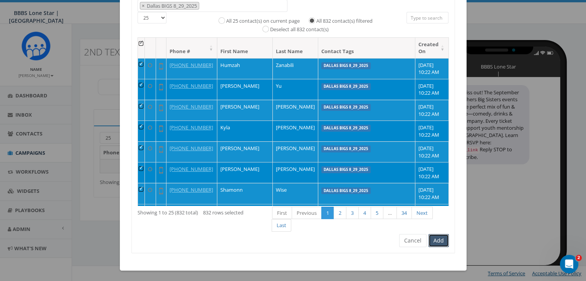
click at [435, 239] on button "Add" at bounding box center [438, 240] width 20 height 13
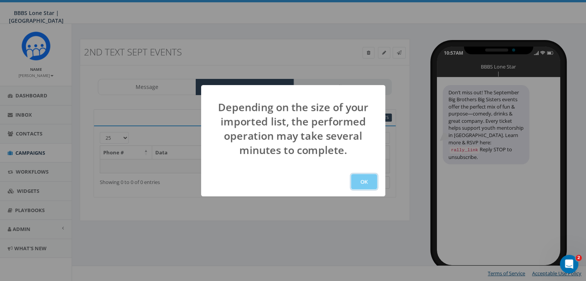
click at [364, 181] on button "OK" at bounding box center [364, 181] width 26 height 15
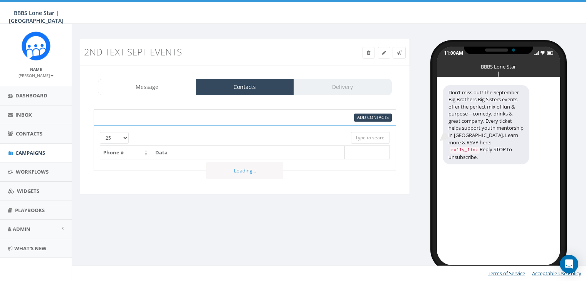
select select
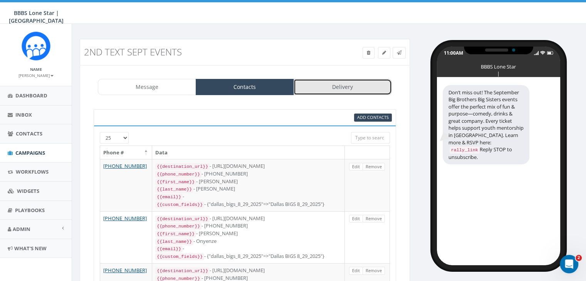
click at [337, 88] on link "Delivery" at bounding box center [342, 87] width 98 height 16
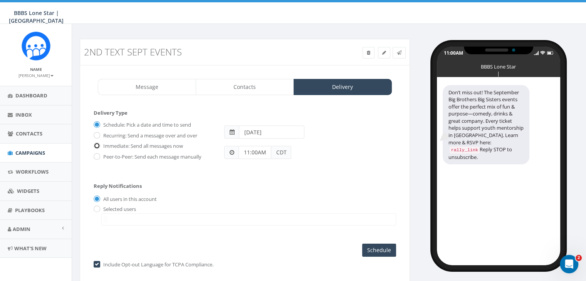
click at [97, 144] on input "Immediate: Send all messages now" at bounding box center [96, 146] width 5 height 5
radio input "true"
click at [97, 209] on input "radio" at bounding box center [96, 209] width 5 height 5
radio input "true"
click at [110, 218] on span at bounding box center [248, 219] width 295 height 12
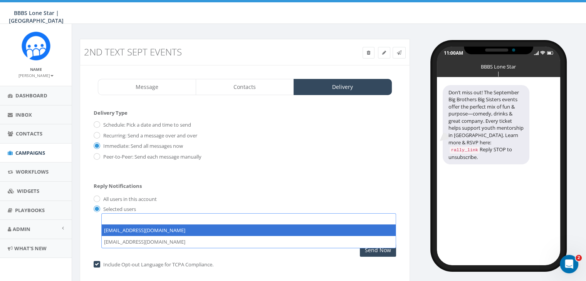
select select "1730"
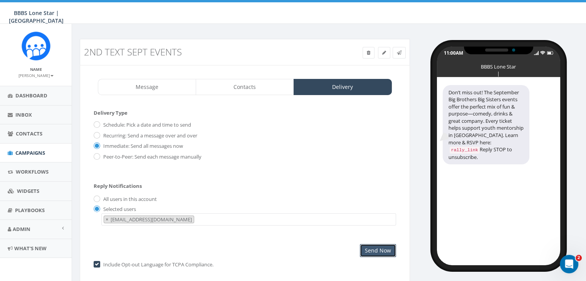
click at [382, 247] on input "Send Now" at bounding box center [378, 250] width 36 height 13
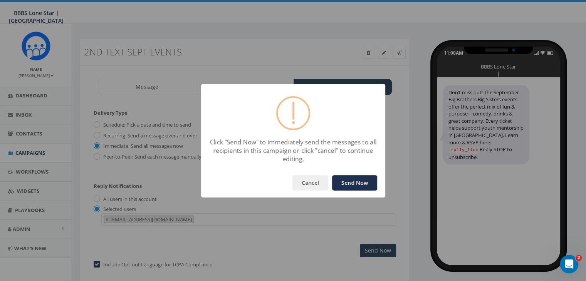
click at [365, 179] on button "Send Now" at bounding box center [354, 182] width 45 height 15
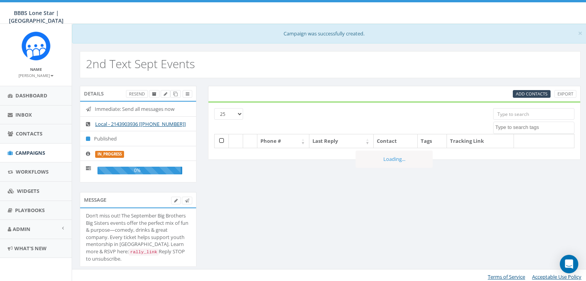
select select
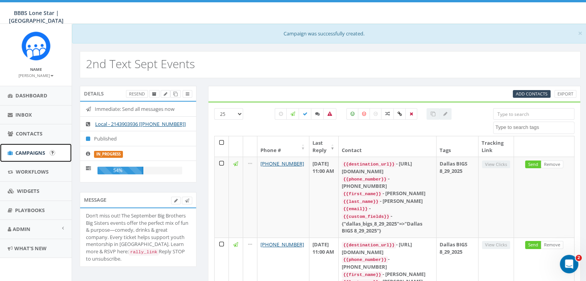
click at [34, 152] on span "Campaigns" at bounding box center [30, 152] width 30 height 7
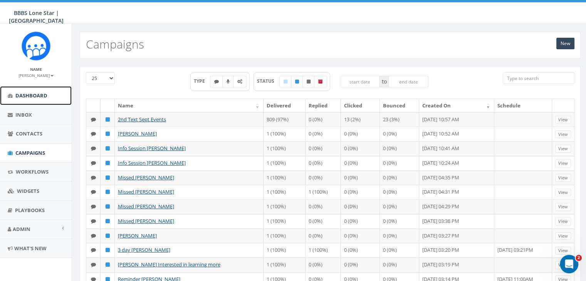
click at [34, 94] on span "Dashboard" at bounding box center [31, 95] width 32 height 7
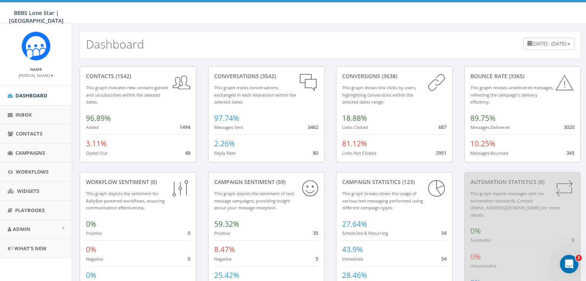
scroll to position [30, 0]
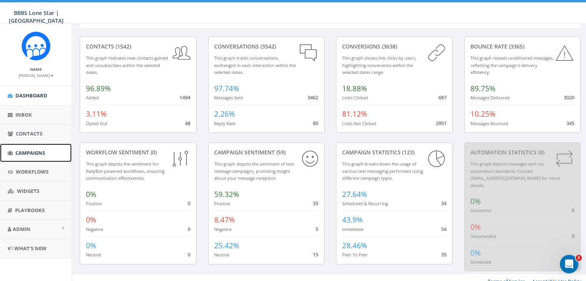
click at [28, 153] on span "Campaigns" at bounding box center [30, 152] width 30 height 7
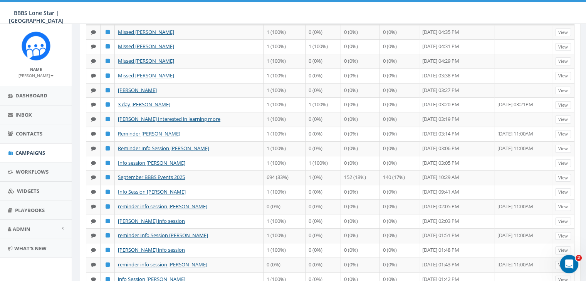
scroll to position [154, 0]
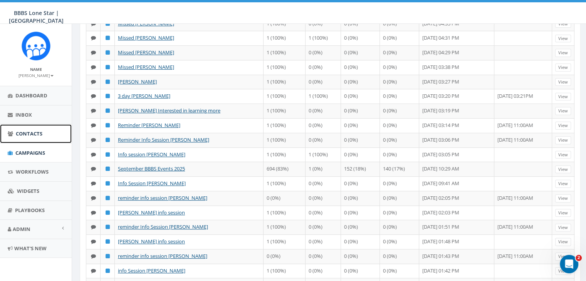
click at [28, 131] on span "Contacts" at bounding box center [29, 133] width 27 height 7
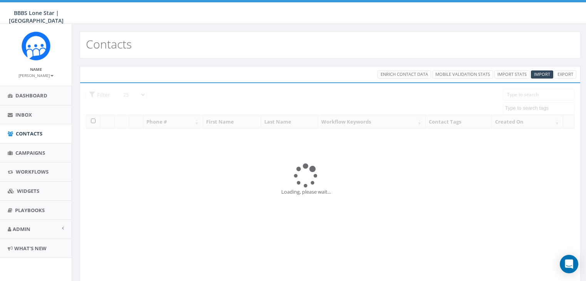
select select
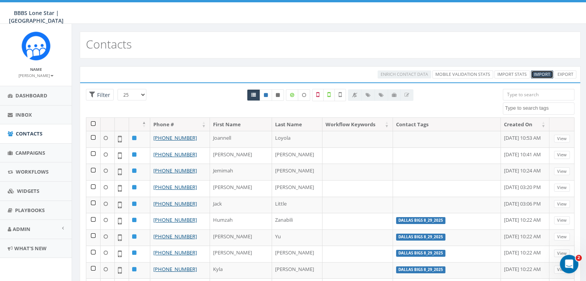
click at [540, 72] on span "Import" at bounding box center [542, 74] width 16 height 6
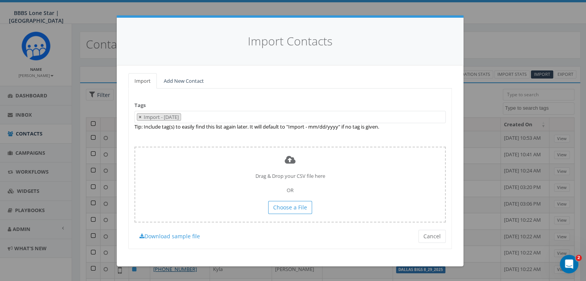
click at [138, 116] on button "×" at bounding box center [140, 117] width 6 height 7
select select
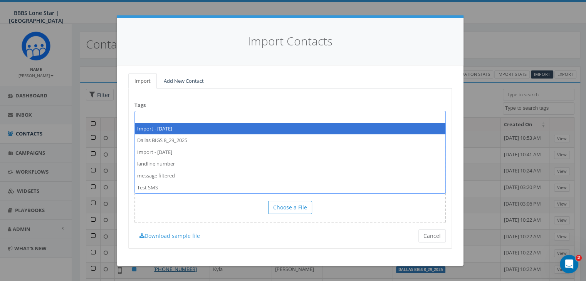
click at [138, 116] on textarea "Search" at bounding box center [139, 116] width 4 height 7
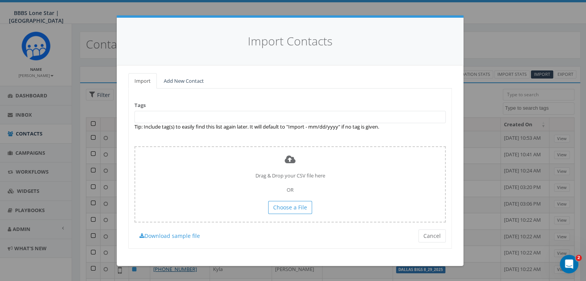
paste textarea "Open INQ Sept 2 2025"
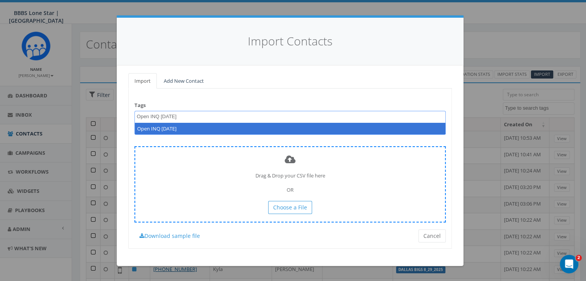
scroll to position [6, 0]
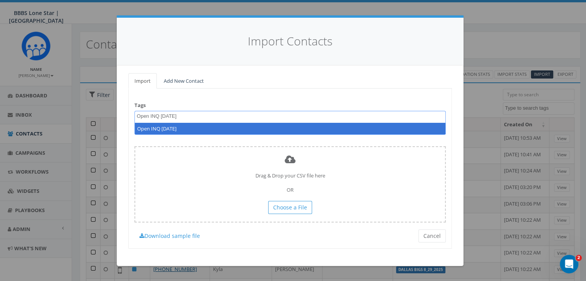
type textarea "Open INQ Sept 2 2025"
select select "Open INQ Sept 2 2025"
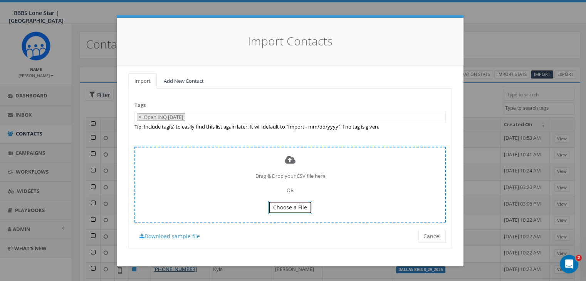
click at [282, 206] on span "Choose a File" at bounding box center [290, 207] width 34 height 7
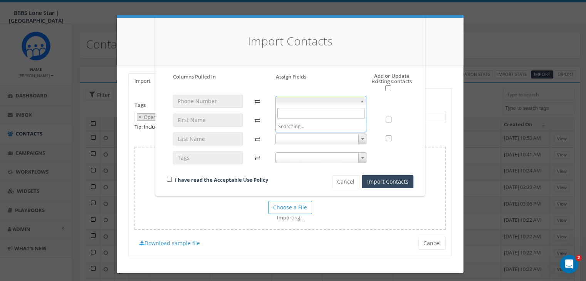
click at [362, 100] on b at bounding box center [361, 101] width 3 height 2
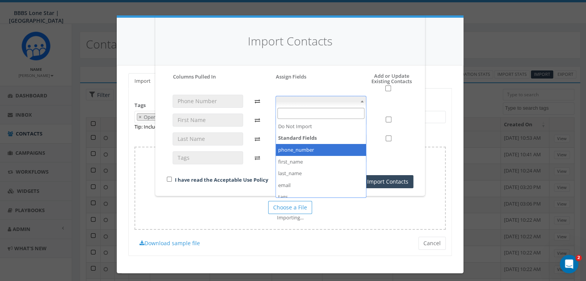
select select "phone_number"
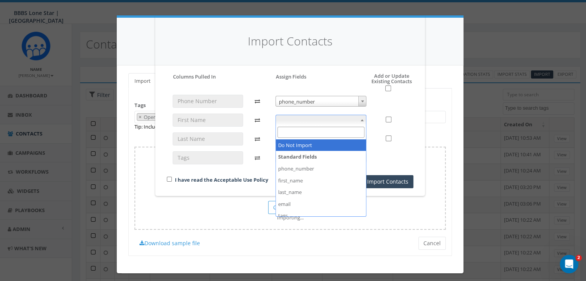
click at [323, 119] on span at bounding box center [320, 120] width 91 height 11
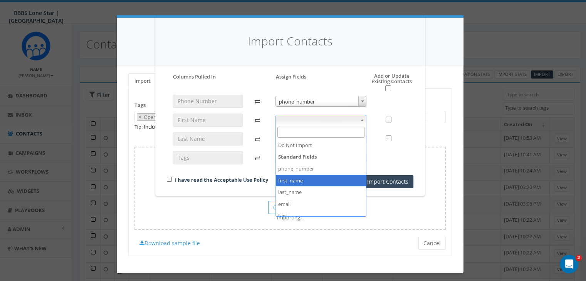
select select "first_name"
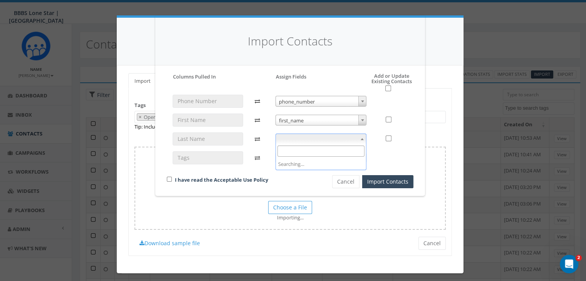
click at [313, 138] on span at bounding box center [320, 139] width 91 height 11
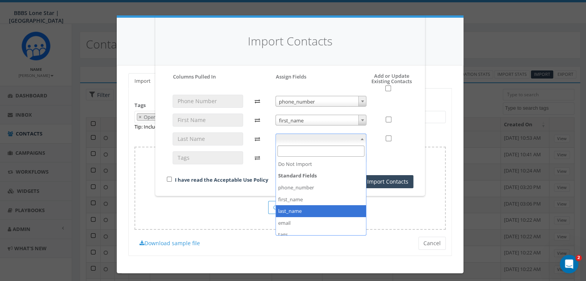
select select "last_name"
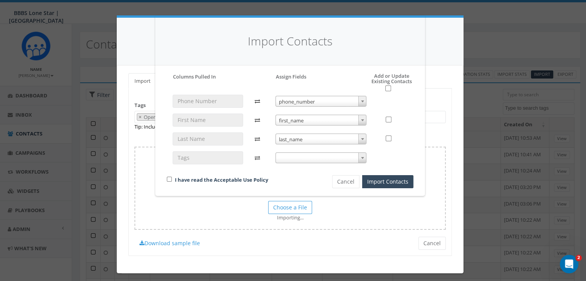
click at [288, 156] on span at bounding box center [320, 157] width 91 height 11
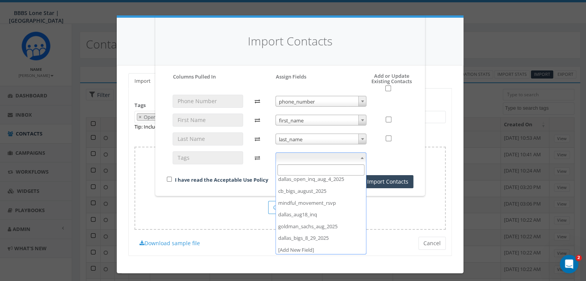
scroll to position [99, 0]
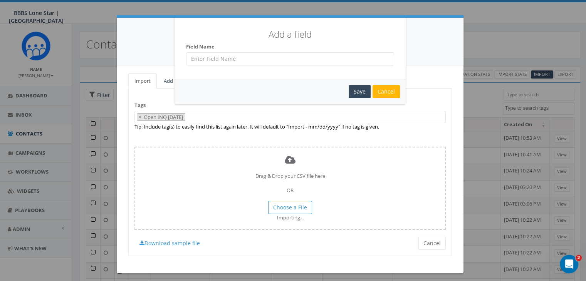
click at [189, 59] on input "text" at bounding box center [290, 58] width 208 height 13
paste input "Open INQ [DATE]"
type input "Open INQ [DATE]"
click at [360, 87] on div "Save" at bounding box center [359, 91] width 22 height 13
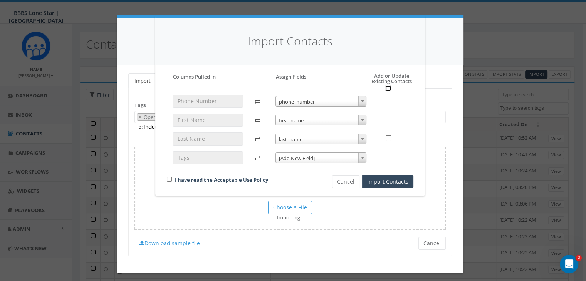
click at [385, 87] on input "checkbox" at bounding box center [388, 88] width 6 height 6
checkbox input "true"
click at [167, 179] on input "checkbox" at bounding box center [169, 179] width 5 height 5
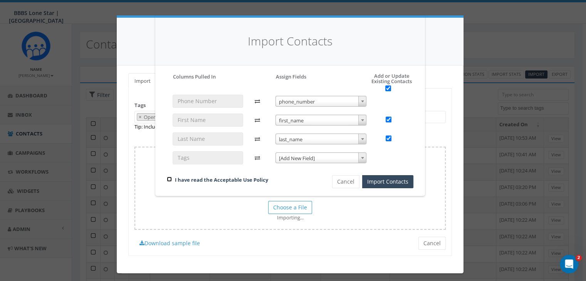
checkbox input "true"
click at [393, 177] on button "Import Contacts" at bounding box center [387, 181] width 51 height 13
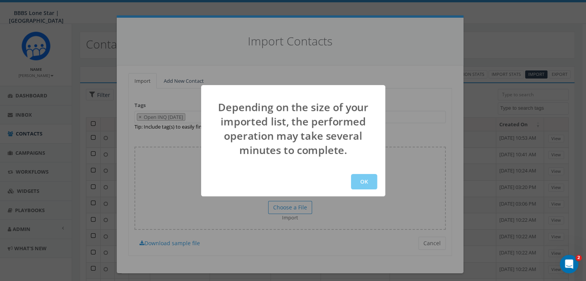
click at [366, 179] on button "OK" at bounding box center [364, 181] width 26 height 15
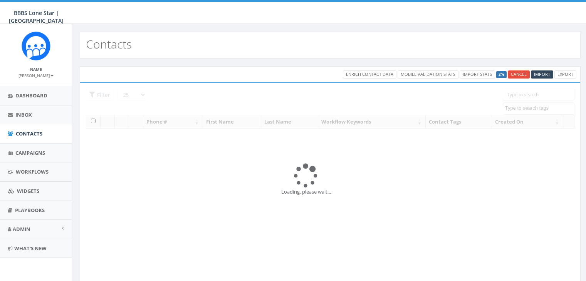
select select
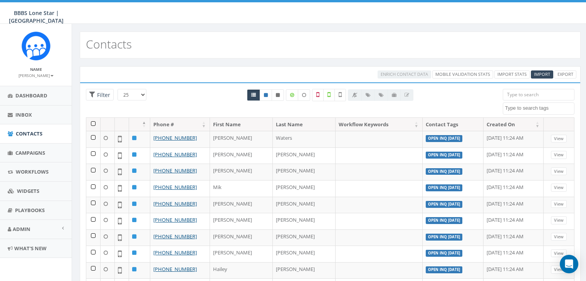
select select
click at [32, 155] on span "Campaigns" at bounding box center [30, 152] width 30 height 7
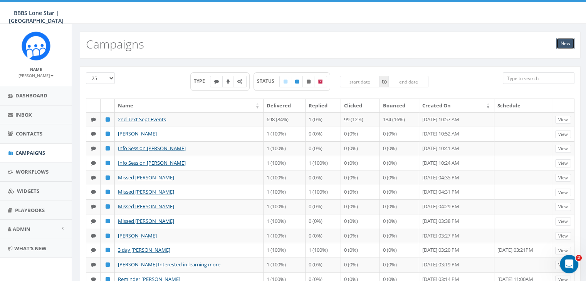
click at [569, 42] on link "New" at bounding box center [565, 44] width 18 height 12
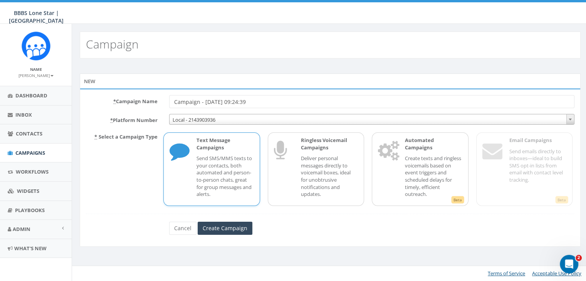
drag, startPoint x: 259, startPoint y: 101, endPoint x: 141, endPoint y: 104, distance: 117.5
click at [141, 104] on div "* Campaign Name Campaign - [DATE] 09:24:39" at bounding box center [330, 101] width 500 height 13
type input "Sept Events OPEN INQ text 1"
click at [236, 169] on p "Send SMS/MMS texts to your contacts, both automated and person-to-person chats,…" at bounding box center [224, 176] width 57 height 43
click at [219, 225] on input "Create Campaign" at bounding box center [225, 228] width 55 height 13
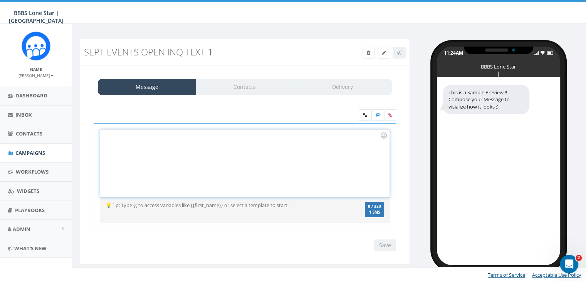
click at [132, 137] on div at bounding box center [244, 163] width 289 height 67
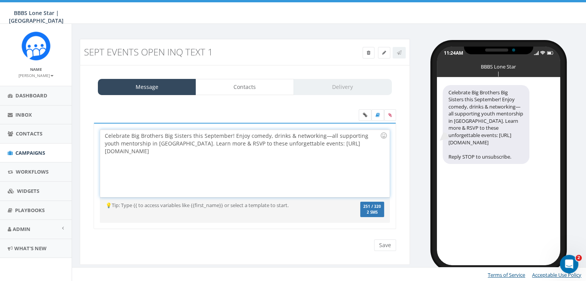
drag, startPoint x: 233, startPoint y: 150, endPoint x: 103, endPoint y: 149, distance: 129.8
click at [103, 149] on div "Celebrate Big Brothers Big Sisters this September! Enjoy comedy, drinks & netwo…" at bounding box center [244, 163] width 289 height 67
click at [364, 114] on icon at bounding box center [365, 115] width 4 height 5
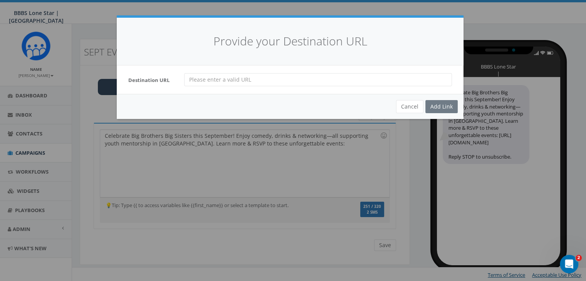
click at [187, 76] on input "url" at bounding box center [318, 79] width 268 height 13
paste input "https://bbbstx.org/news/dallascommunityevents/"
click at [189, 80] on input "https://bbbstx.org/news/dallascommunityevents/" at bounding box center [318, 79] width 268 height 13
type input "https://bbbstx.org/news/dallascommunityevents/"
click at [435, 102] on div "Add Link" at bounding box center [441, 106] width 32 height 13
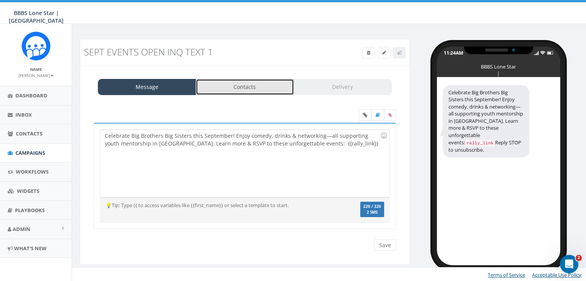
click at [273, 86] on link "Contacts" at bounding box center [245, 87] width 98 height 16
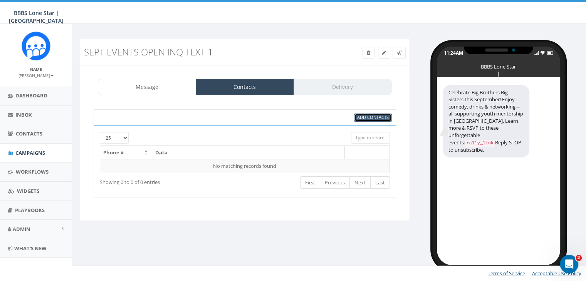
click at [368, 116] on span "Add Contacts" at bounding box center [373, 117] width 32 height 6
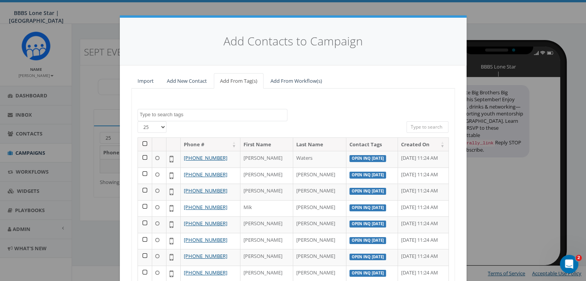
click at [223, 113] on textarea "Search" at bounding box center [213, 114] width 147 height 7
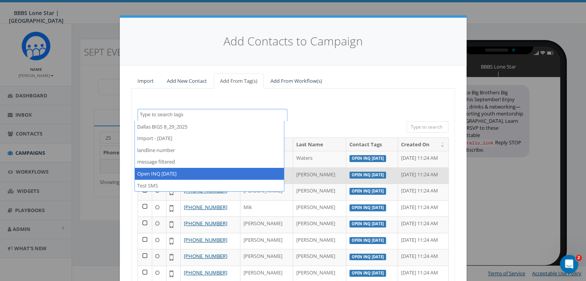
select select "Open INQ [DATE]"
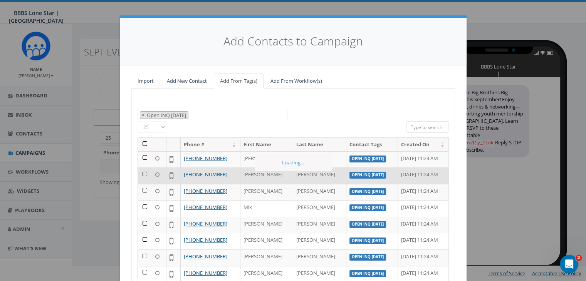
scroll to position [26, 0]
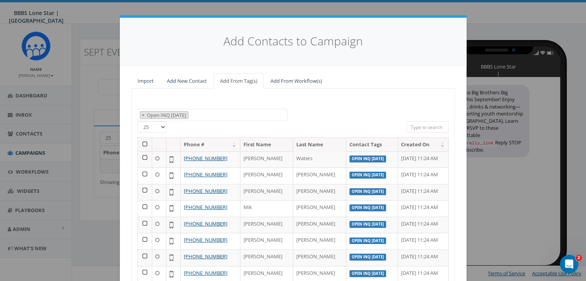
click at [141, 142] on th at bounding box center [145, 144] width 14 height 13
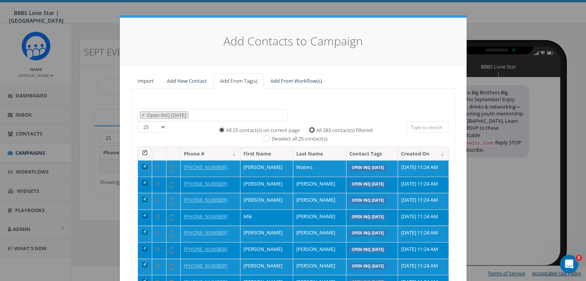
click at [311, 128] on input "All 283 contact(s) filtered" at bounding box center [313, 129] width 5 height 5
radio input "true"
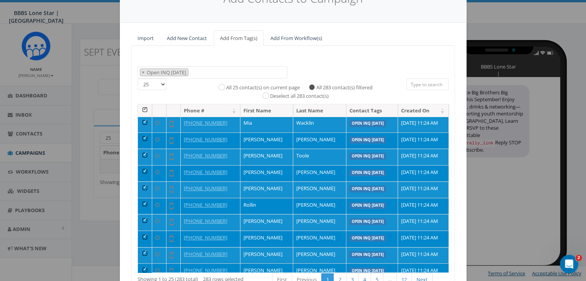
scroll to position [109, 0]
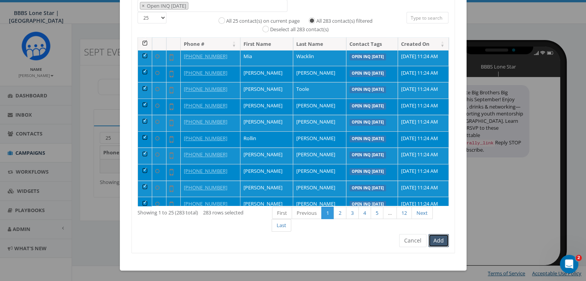
click at [437, 239] on button "Add" at bounding box center [438, 240] width 20 height 13
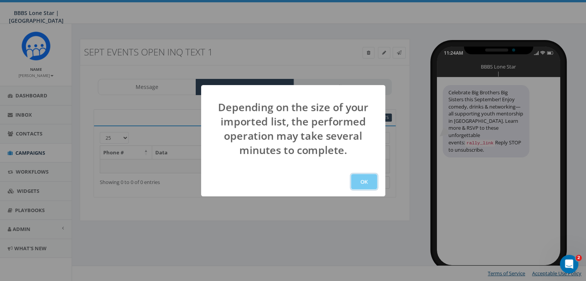
click at [367, 180] on button "OK" at bounding box center [364, 181] width 26 height 15
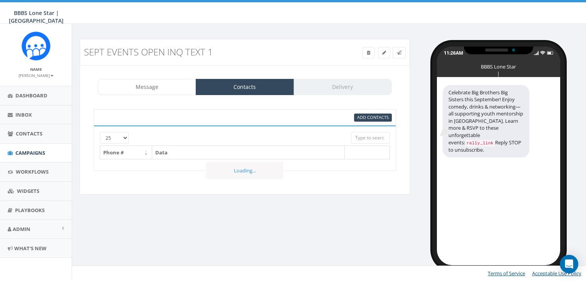
select select
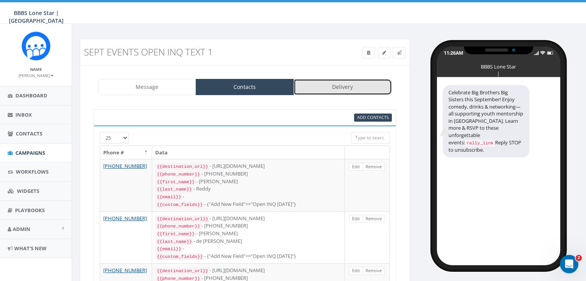
click at [338, 87] on link "Delivery" at bounding box center [342, 87] width 98 height 16
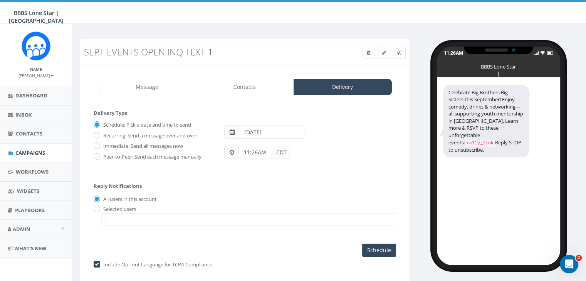
click at [101, 144] on label "Immediate: Send all messages now" at bounding box center [142, 146] width 82 height 8
click at [99, 144] on input "Immediate: Send all messages now" at bounding box center [96, 146] width 5 height 5
radio input "true"
click at [98, 208] on input "radio" at bounding box center [96, 209] width 5 height 5
radio input "true"
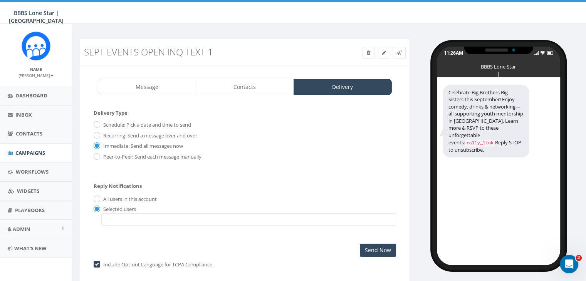
click at [109, 215] on span at bounding box center [248, 219] width 295 height 12
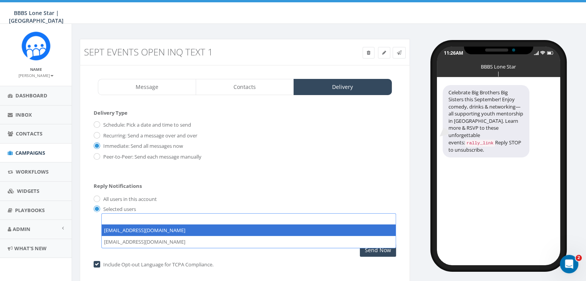
select select "1730"
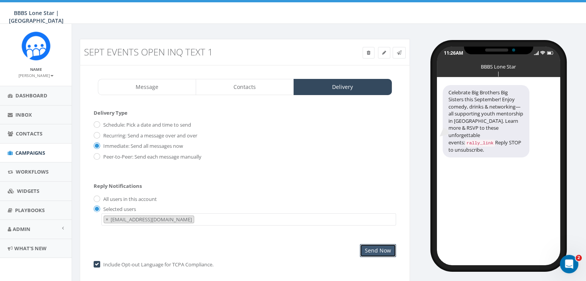
click at [382, 247] on input "Send Now" at bounding box center [378, 250] width 36 height 13
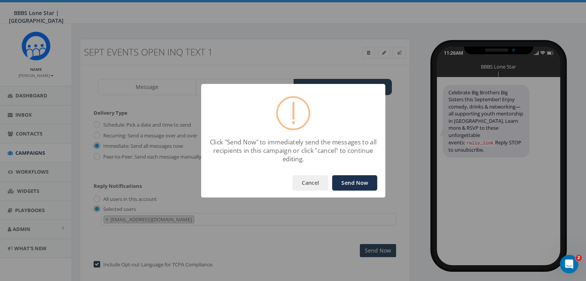
click at [351, 183] on button "Send Now" at bounding box center [354, 182] width 45 height 15
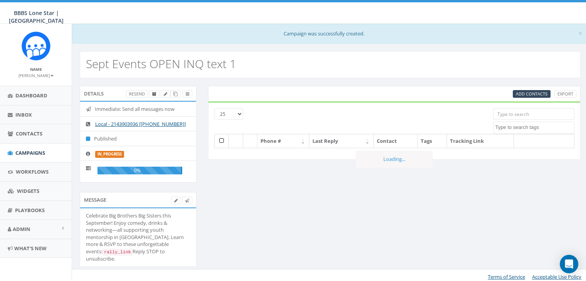
select select
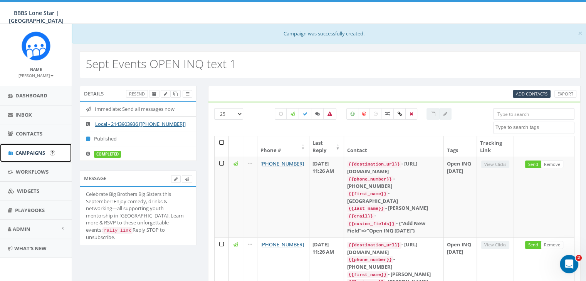
click at [30, 149] on span "Campaigns" at bounding box center [30, 152] width 30 height 7
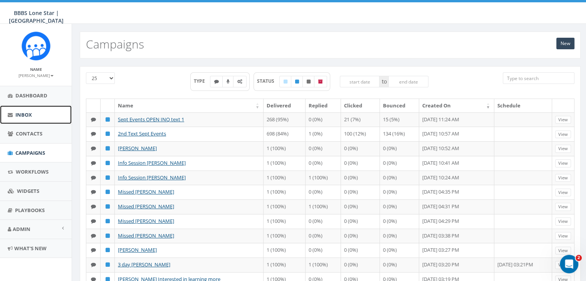
click at [26, 110] on link "Inbox" at bounding box center [36, 115] width 72 height 19
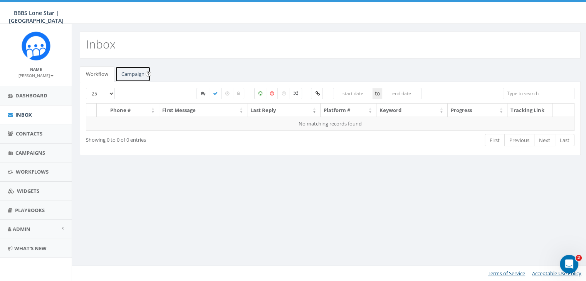
click at [127, 71] on link "Campaign" at bounding box center [132, 74] width 35 height 16
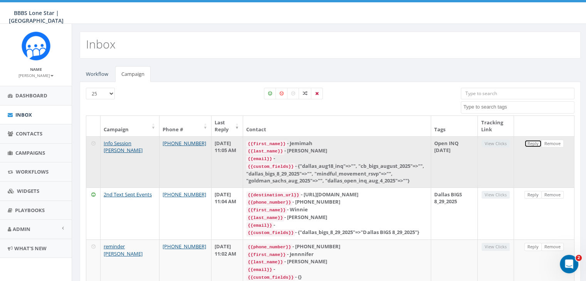
click at [528, 142] on link "Reply" at bounding box center [532, 144] width 17 height 8
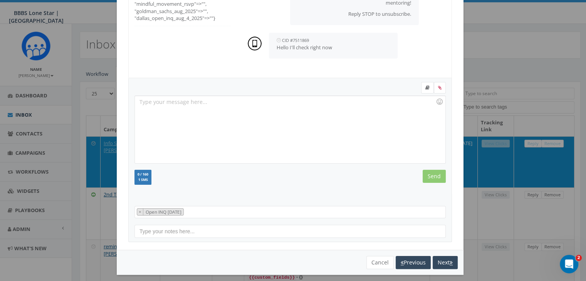
scroll to position [103, 0]
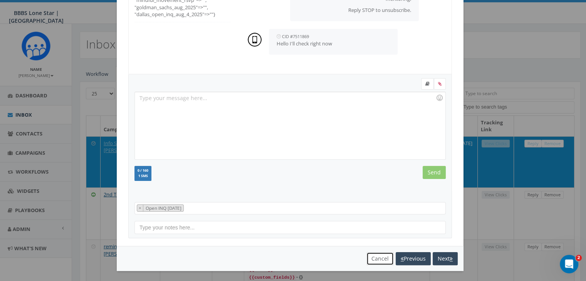
click at [375, 255] on button "Cancel" at bounding box center [379, 258] width 27 height 13
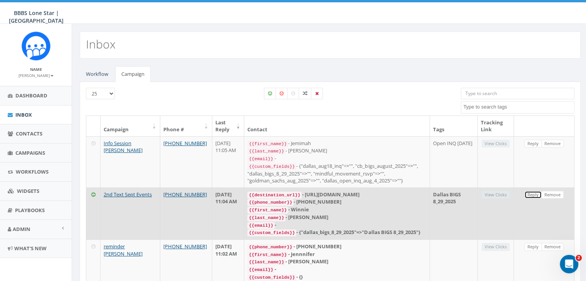
click at [531, 192] on link "Reply" at bounding box center [532, 195] width 17 height 8
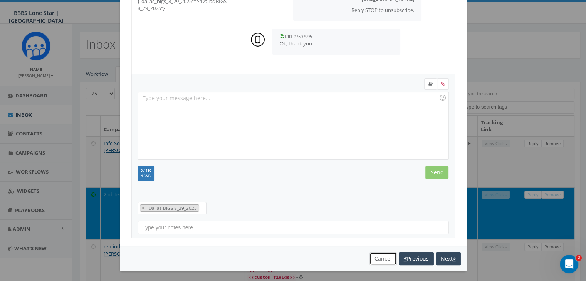
click at [379, 258] on button "Cancel" at bounding box center [382, 258] width 27 height 13
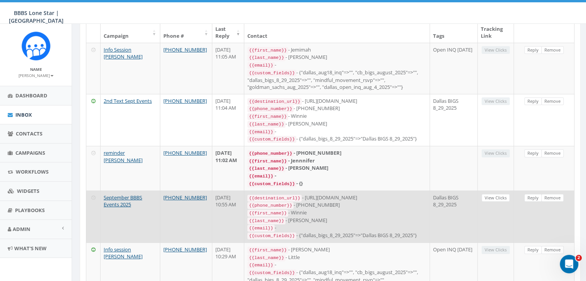
scroll to position [116, 0]
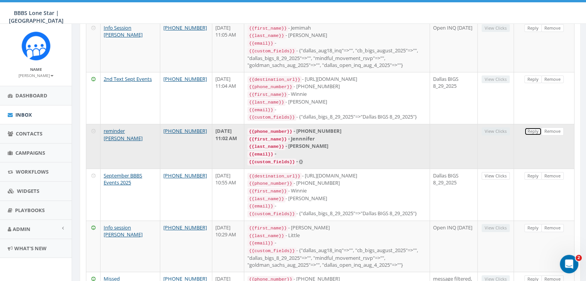
click at [531, 129] on link "Reply" at bounding box center [532, 131] width 17 height 8
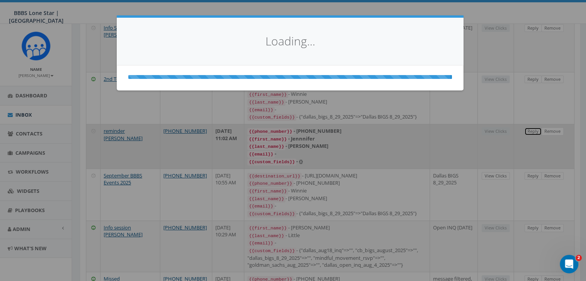
scroll to position [0, 0]
select select
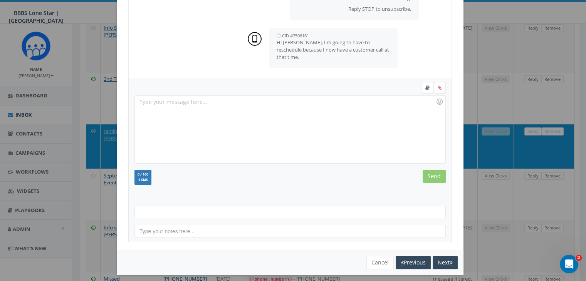
scroll to position [103, 0]
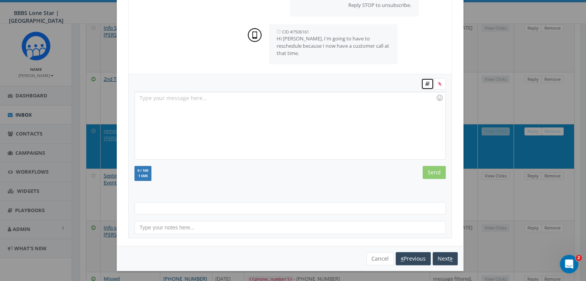
click at [425, 83] on icon at bounding box center [427, 84] width 4 height 5
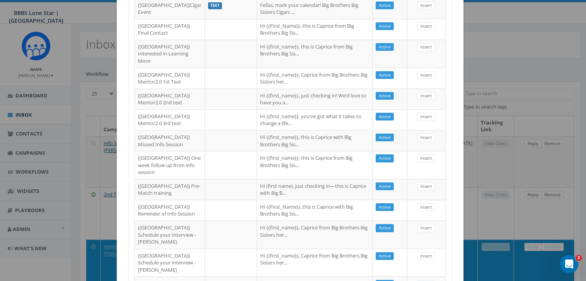
scroll to position [154, 0]
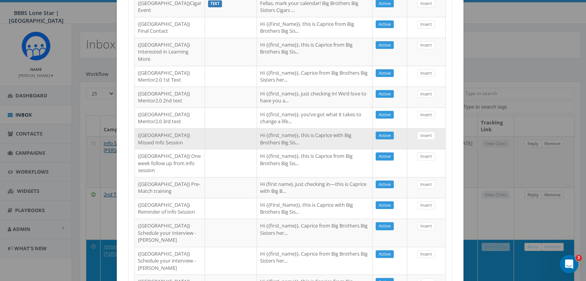
click at [262, 149] on td "Hi {{first_name}}, this is Caprice with Big Brothers Big Sis..." at bounding box center [315, 138] width 116 height 21
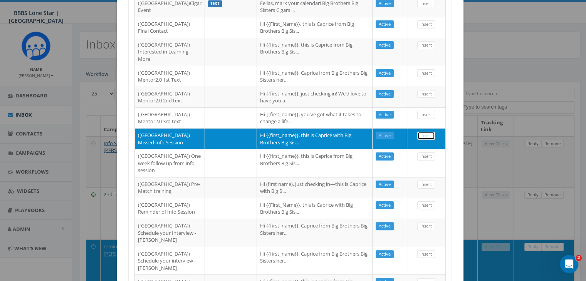
click at [419, 140] on link "Insert" at bounding box center [426, 136] width 18 height 8
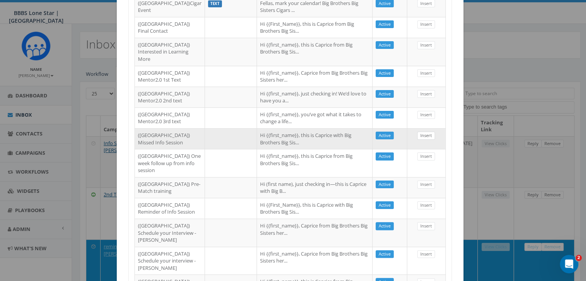
select select
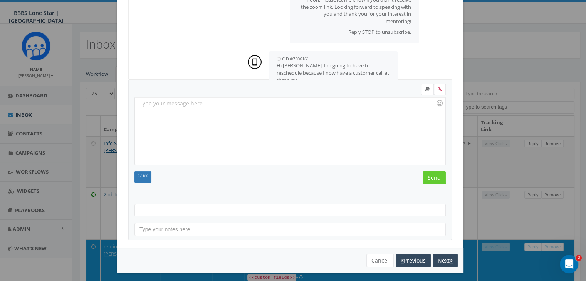
scroll to position [12, 0]
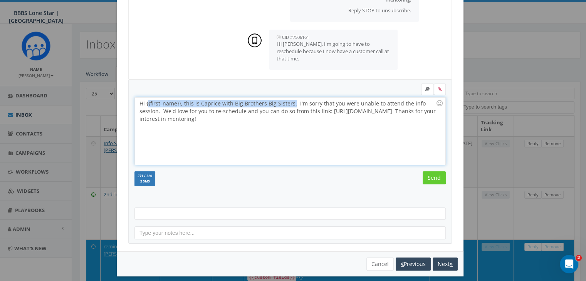
drag, startPoint x: 288, startPoint y: 102, endPoint x: 145, endPoint y: 101, distance: 143.2
click at [145, 101] on div "Hi {{first_name}}, this is Caprice with Big Brothers Big Sisters. I'm sorry tha…" at bounding box center [290, 130] width 310 height 67
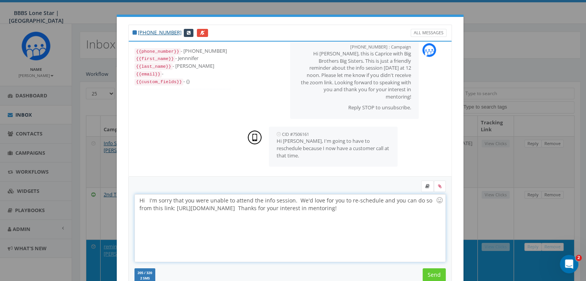
scroll to position [0, 0]
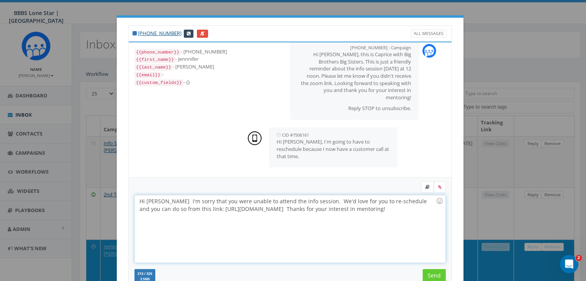
click at [223, 198] on div "Hi [PERSON_NAME] I'm sorry that you were unable to attend the info session. We'…" at bounding box center [290, 228] width 310 height 67
click at [432, 270] on input "Send" at bounding box center [433, 275] width 23 height 13
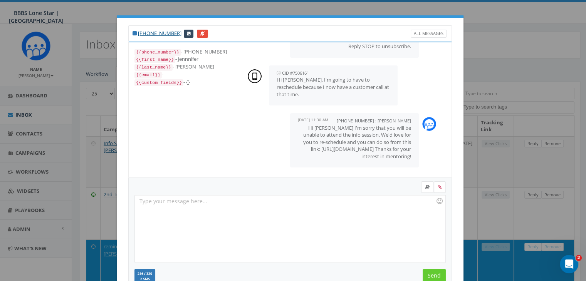
scroll to position [81, 0]
drag, startPoint x: 273, startPoint y: 147, endPoint x: 415, endPoint y: 170, distance: 143.9
click at [415, 170] on div "[PHONE_NUMBER] : Campaign [DATE] 11:00 AM Hi [PERSON_NAME], this is Caprice wit…" at bounding box center [344, 73] width 208 height 198
copy div "CID #7506161 [DATE] 11:02 AM Hi Caprice, I'm going to have to reschedule becaus…"
